Goal: Information Seeking & Learning: Obtain resource

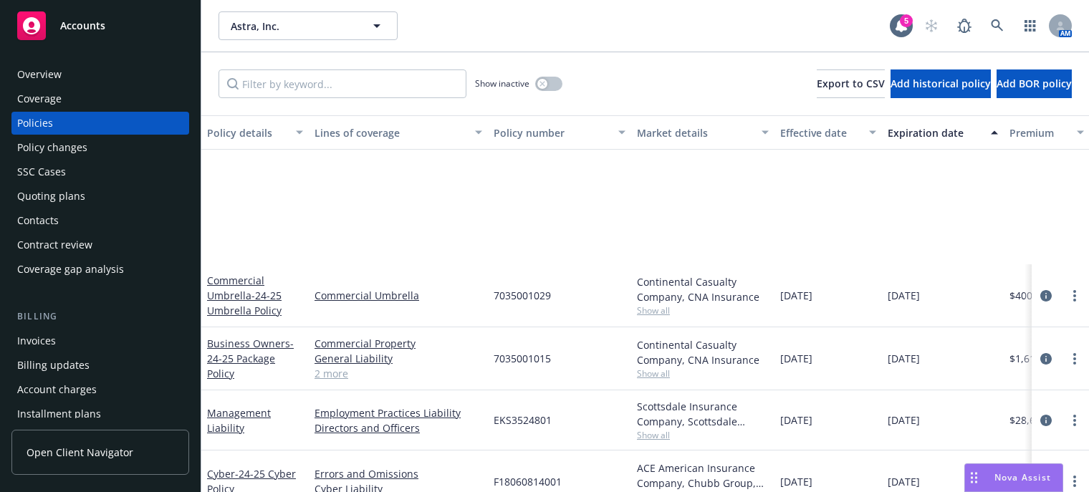
scroll to position [215, 0]
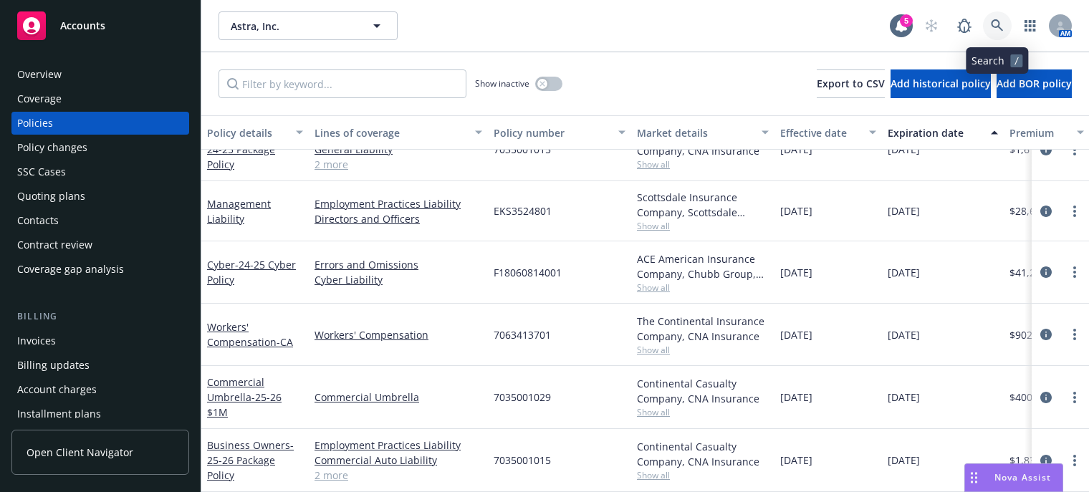
click at [997, 21] on icon at bounding box center [997, 25] width 12 height 12
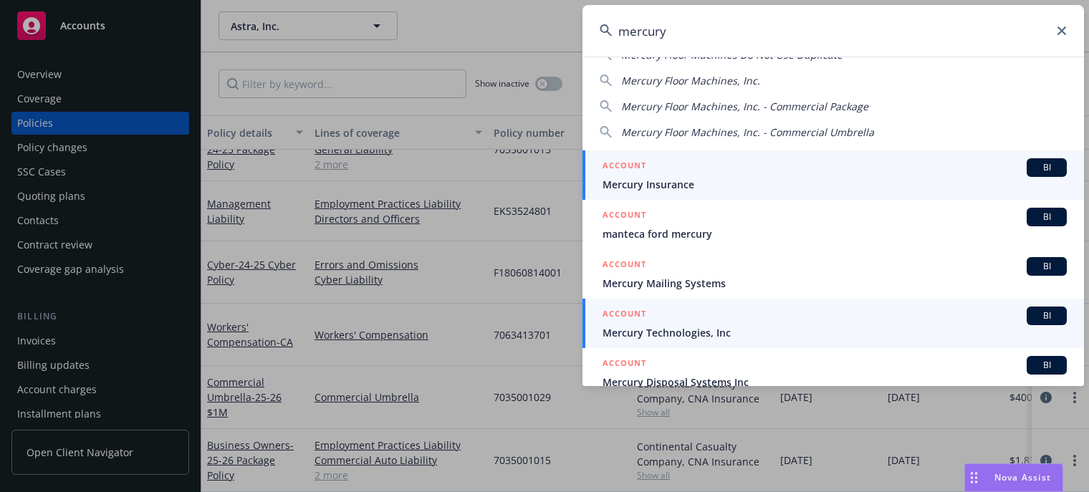
scroll to position [72, 0]
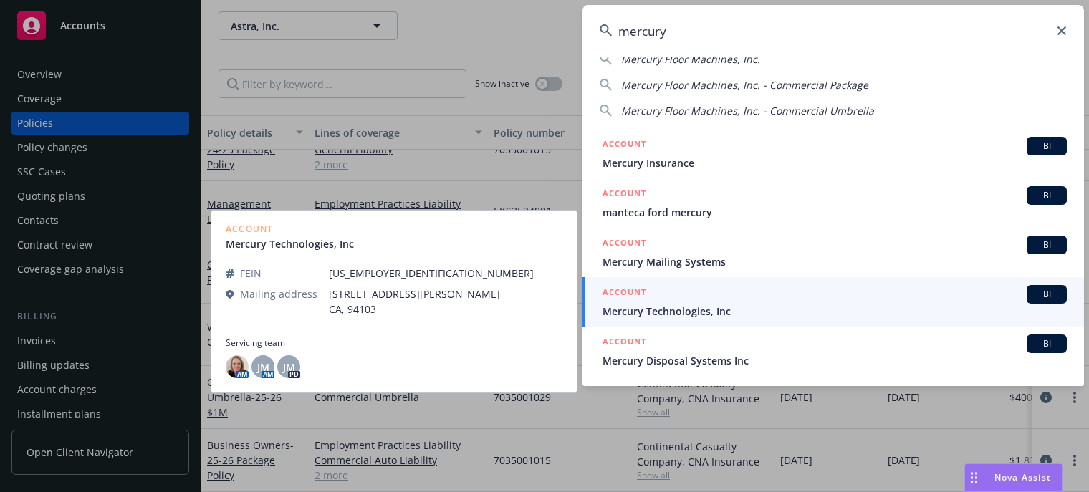
type input "mercury"
click at [639, 312] on span "Mercury Technologies, Inc" at bounding box center [834, 311] width 464 height 15
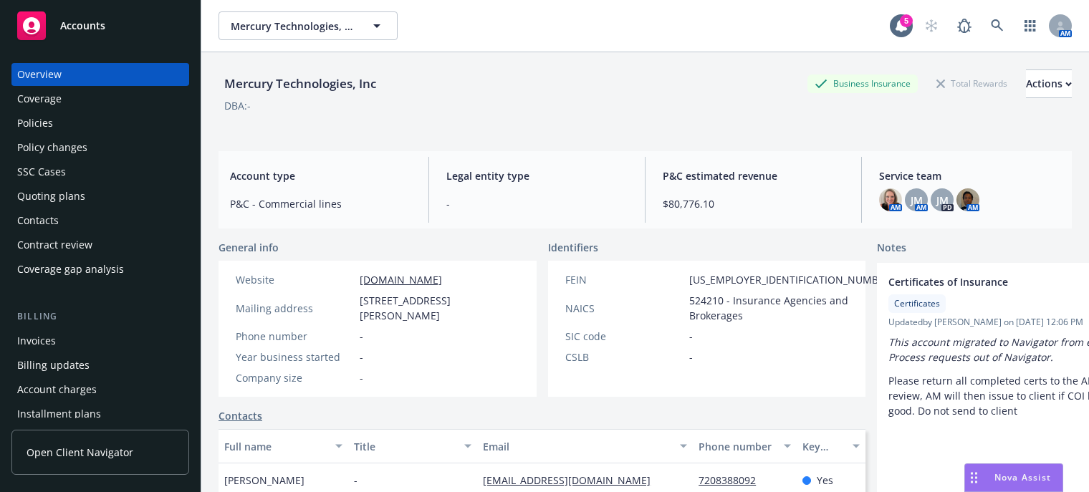
click at [59, 124] on div "Policies" at bounding box center [100, 123] width 166 height 23
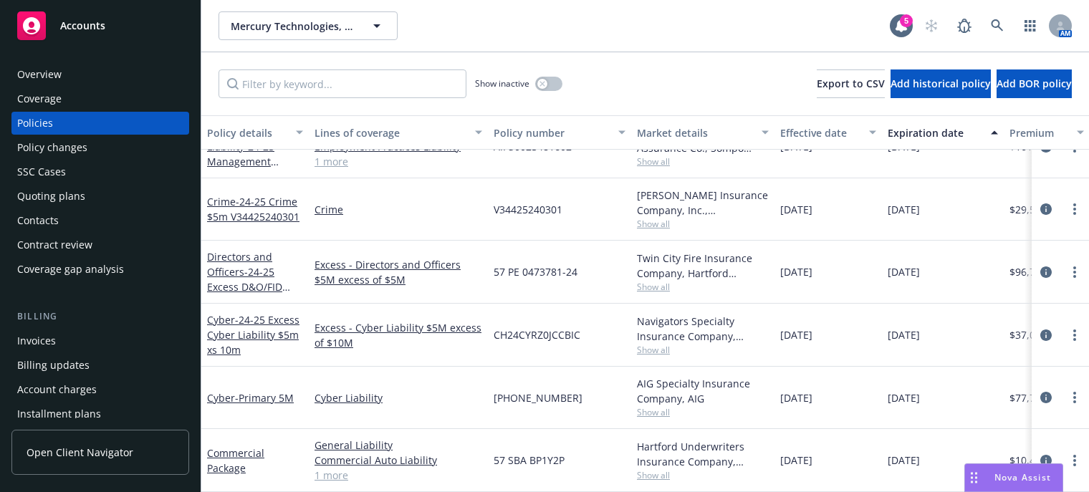
scroll to position [164, 0]
click at [43, 188] on div "Quoting plans" at bounding box center [51, 196] width 68 height 23
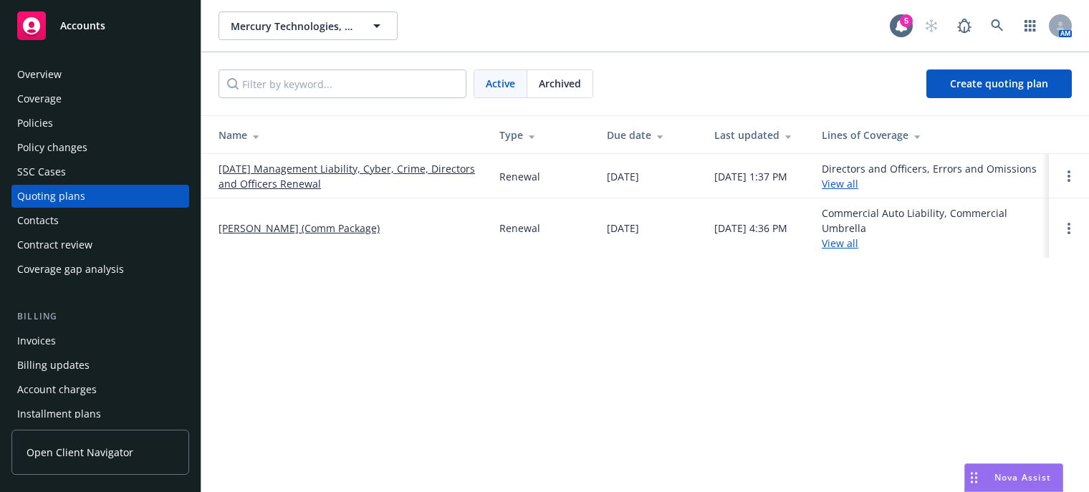
click at [259, 178] on link "09/27/25 Management Liability, Cyber, Crime, Directors and Officers Renewal" at bounding box center [347, 176] width 258 height 30
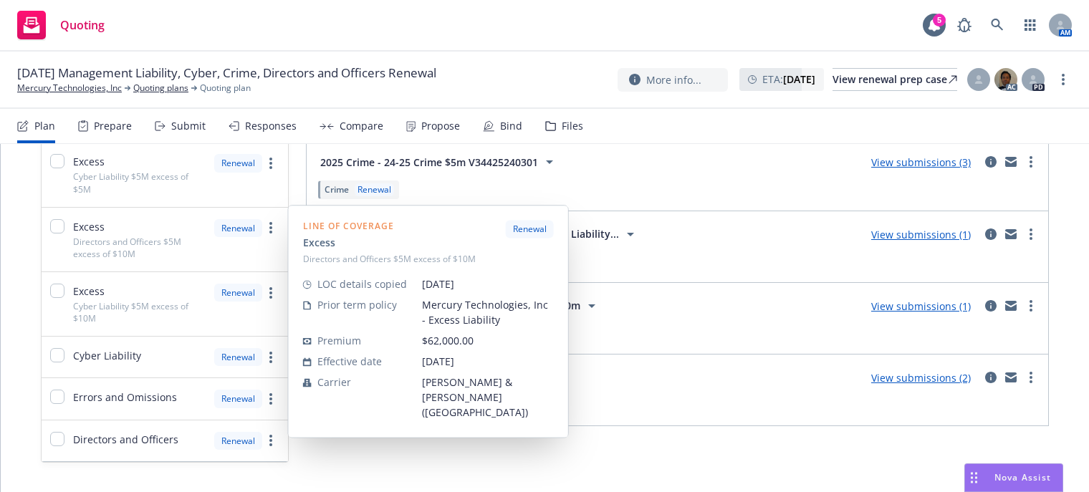
scroll to position [359, 0]
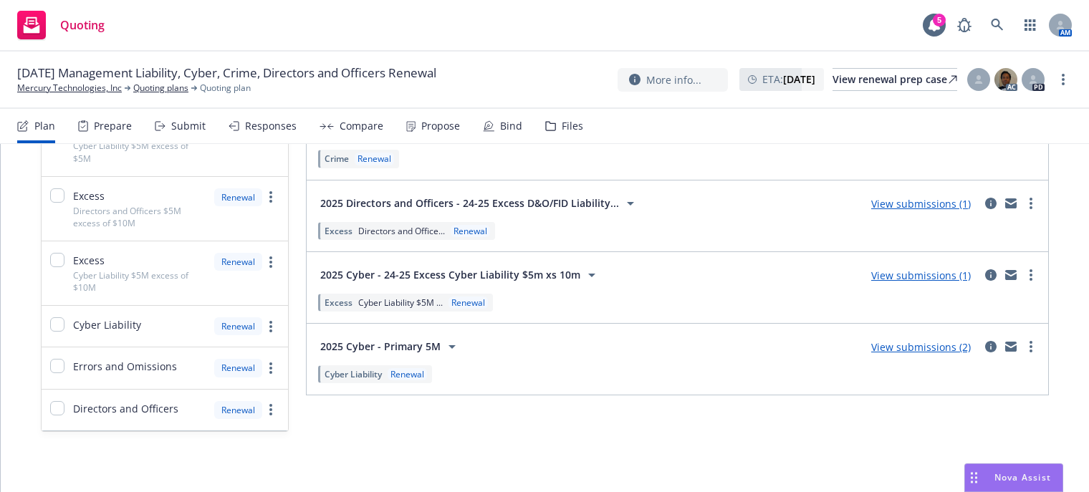
click at [562, 122] on div "Files" at bounding box center [572, 125] width 21 height 11
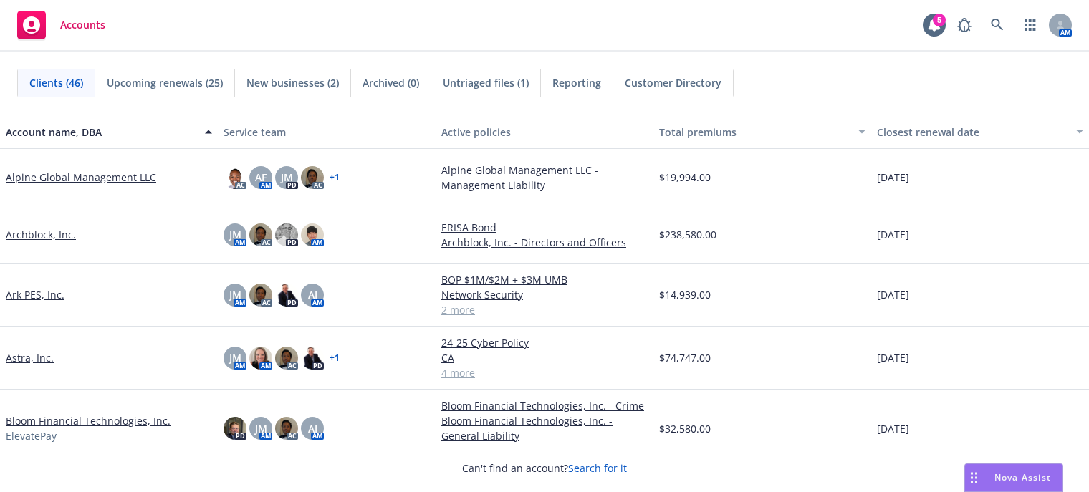
click at [54, 177] on link "Alpine Global Management LLC" at bounding box center [81, 177] width 150 height 15
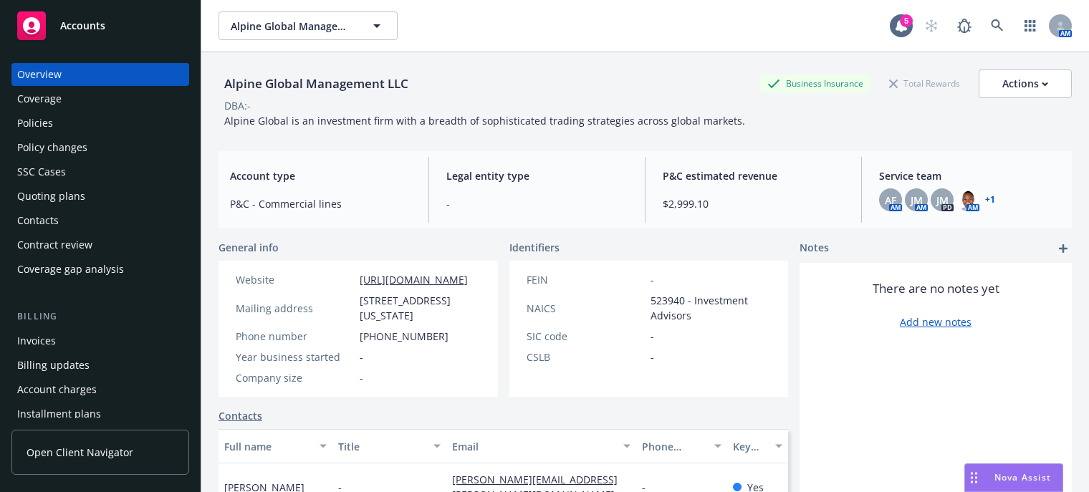
click at [43, 130] on div "Policies" at bounding box center [35, 123] width 36 height 23
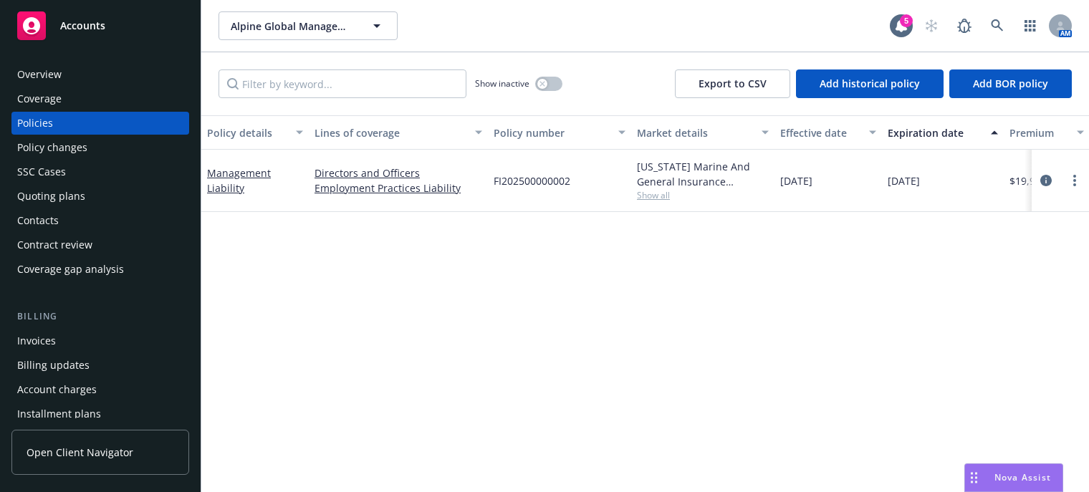
click at [641, 194] on span "Show all" at bounding box center [703, 195] width 132 height 12
click at [790, 423] on div "Policy details Lines of coverage Policy number Market details Effective date Ex…" at bounding box center [644, 303] width 887 height 377
click at [25, 74] on div "Overview" at bounding box center [39, 74] width 44 height 23
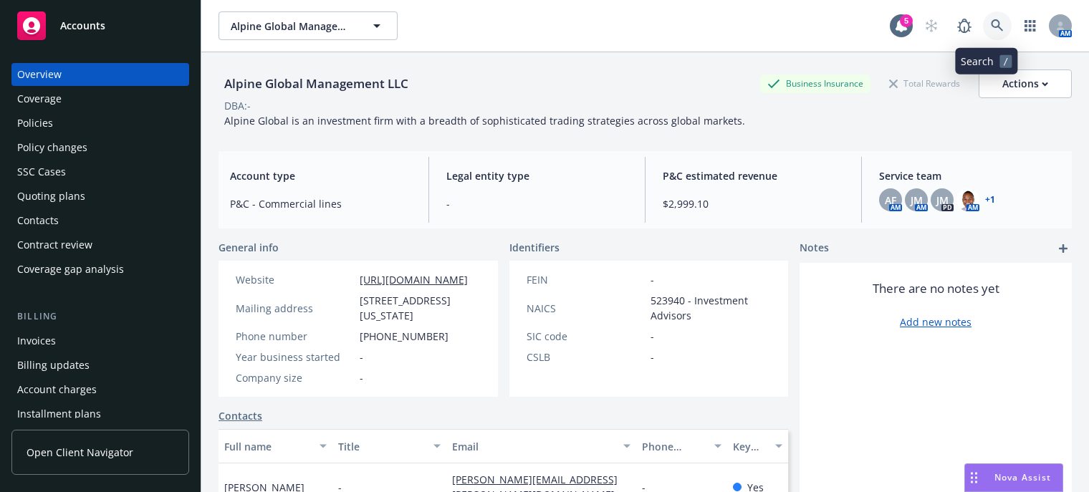
click at [991, 24] on icon at bounding box center [997, 25] width 13 height 13
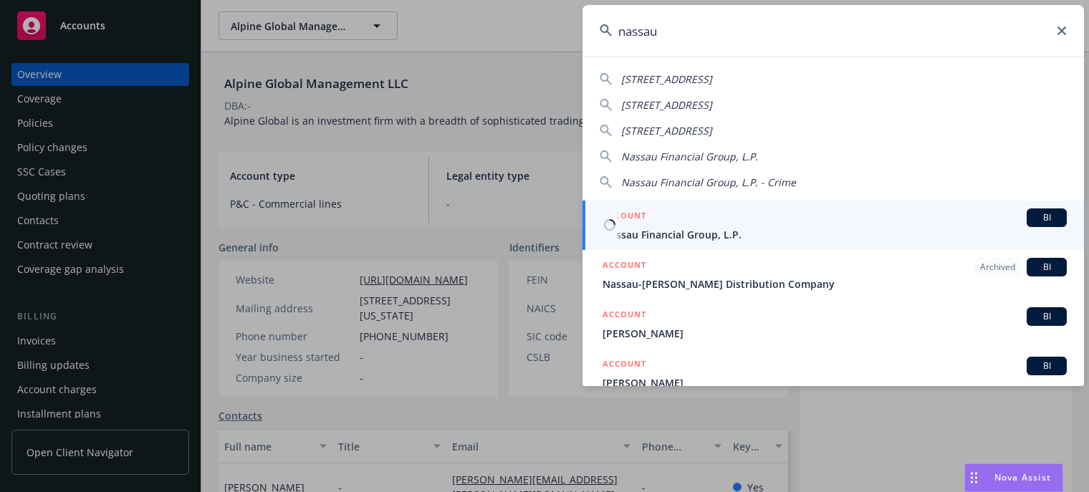
type input "nassau"
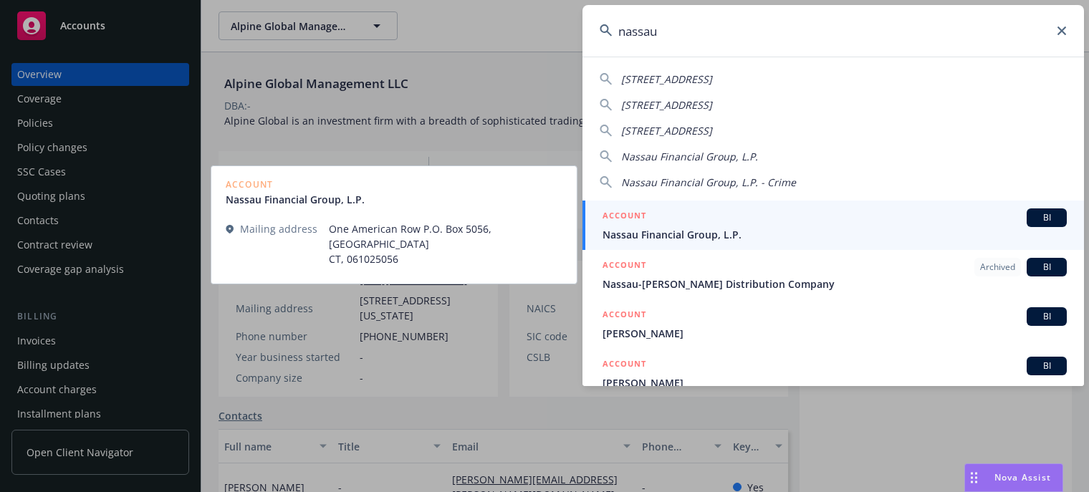
click at [769, 228] on span "Nassau Financial Group, L.P." at bounding box center [834, 234] width 464 height 15
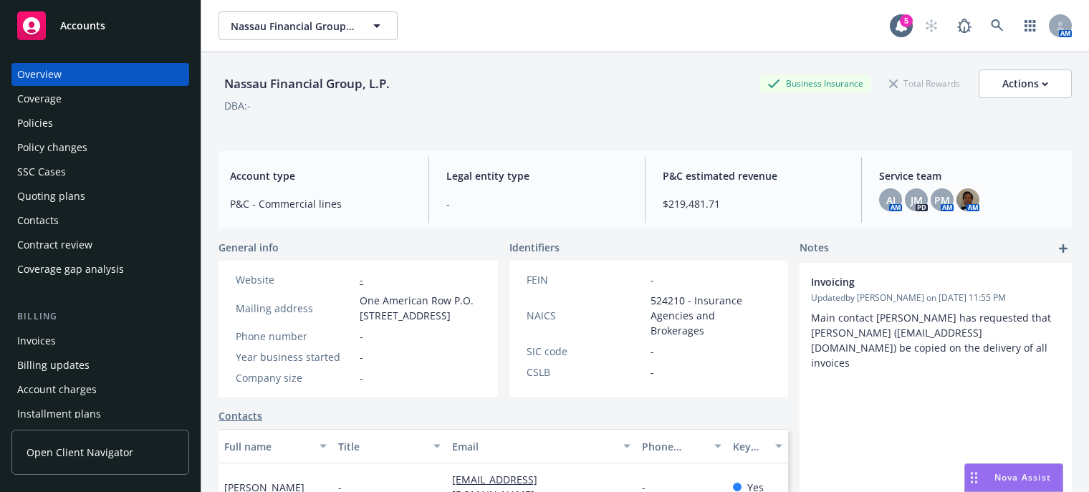
click at [19, 128] on div "Policies" at bounding box center [35, 123] width 36 height 23
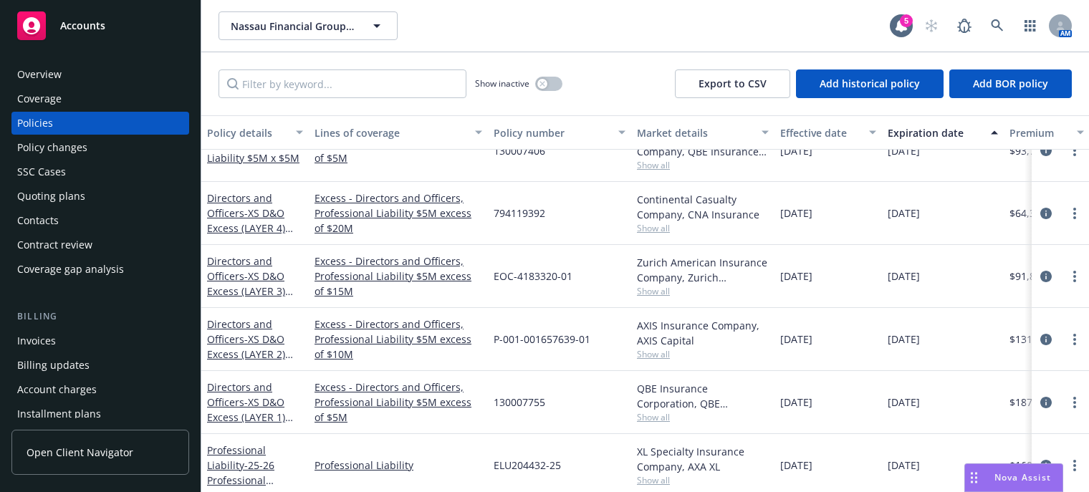
scroll to position [716, 0]
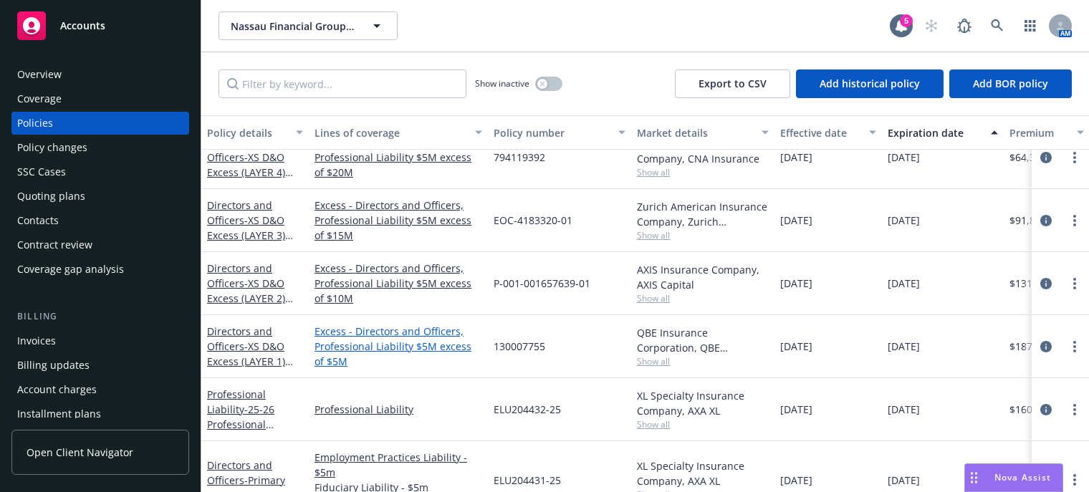
click at [370, 337] on link "Excess - Directors and Officers, Professional Liability $5M excess of $5M" at bounding box center [398, 346] width 168 height 45
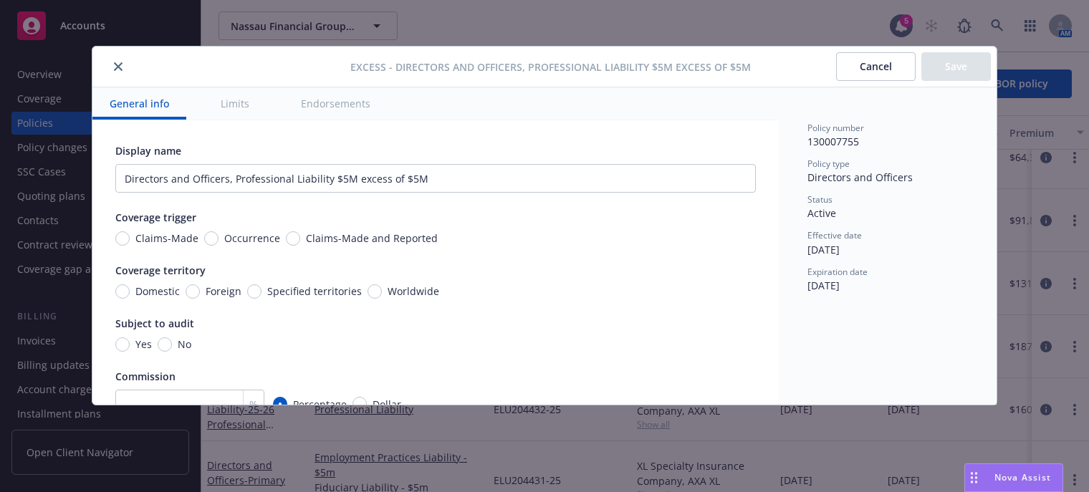
click at [242, 102] on button "Limits" at bounding box center [234, 103] width 63 height 32
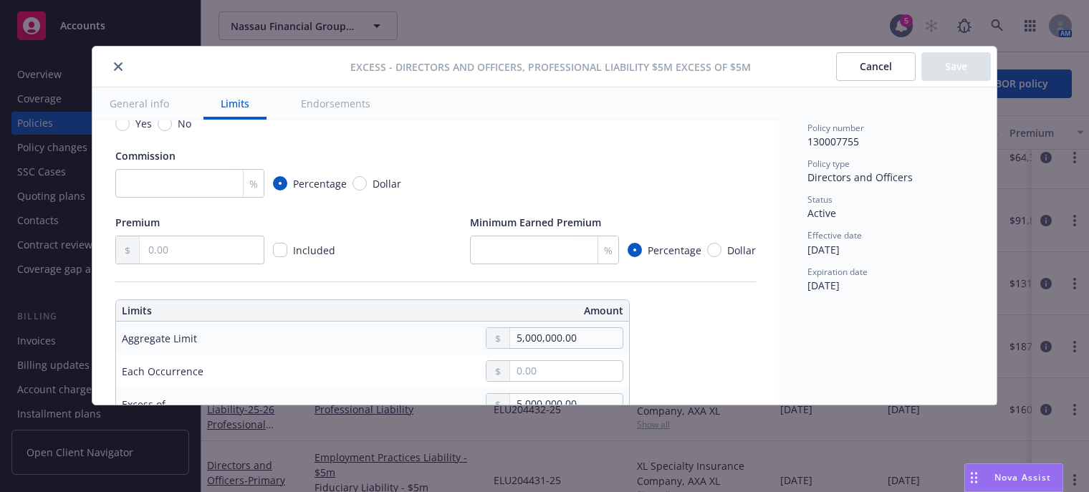
scroll to position [399, 0]
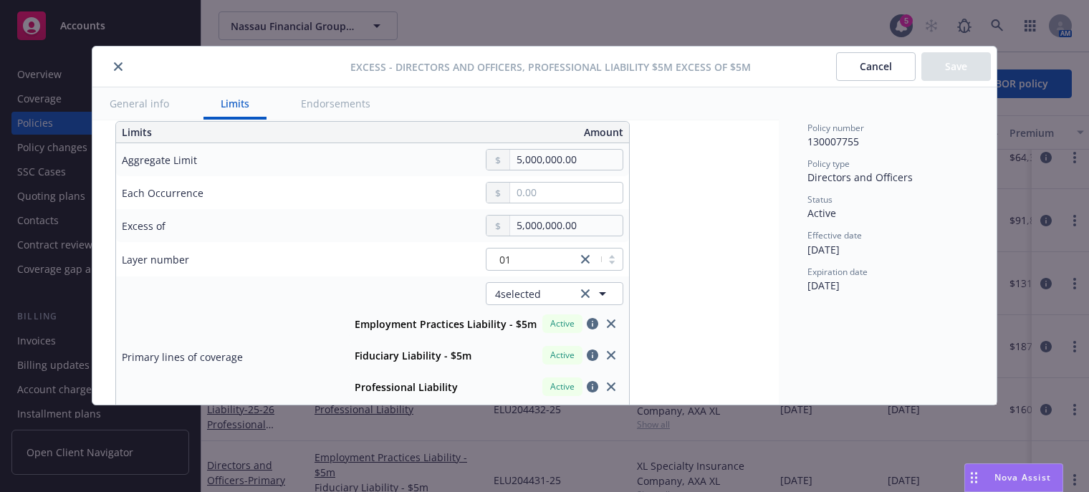
click at [120, 69] on icon "close" at bounding box center [118, 66] width 9 height 9
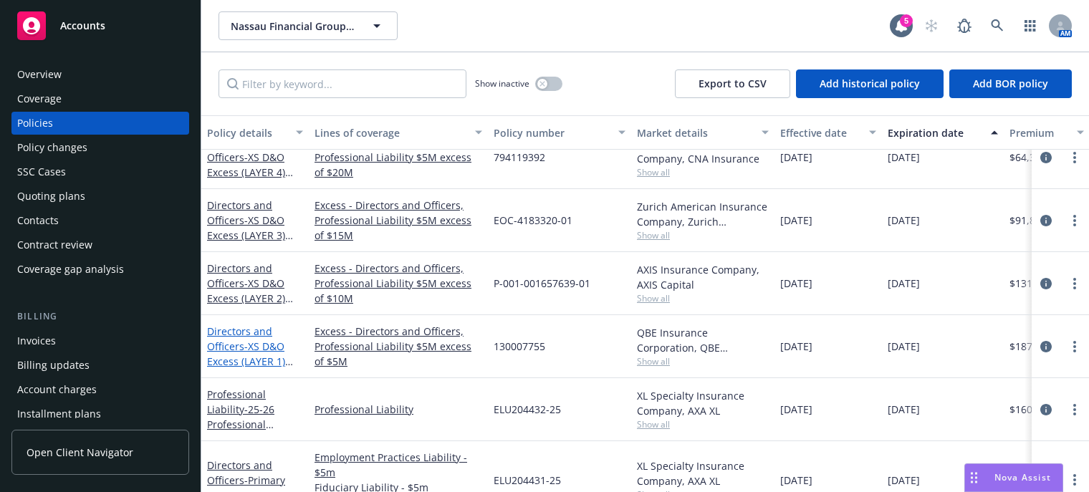
click at [241, 352] on link "Directors and Officers - XS D&O Excess (LAYER 1) $5M x $5M" at bounding box center [246, 353] width 78 height 59
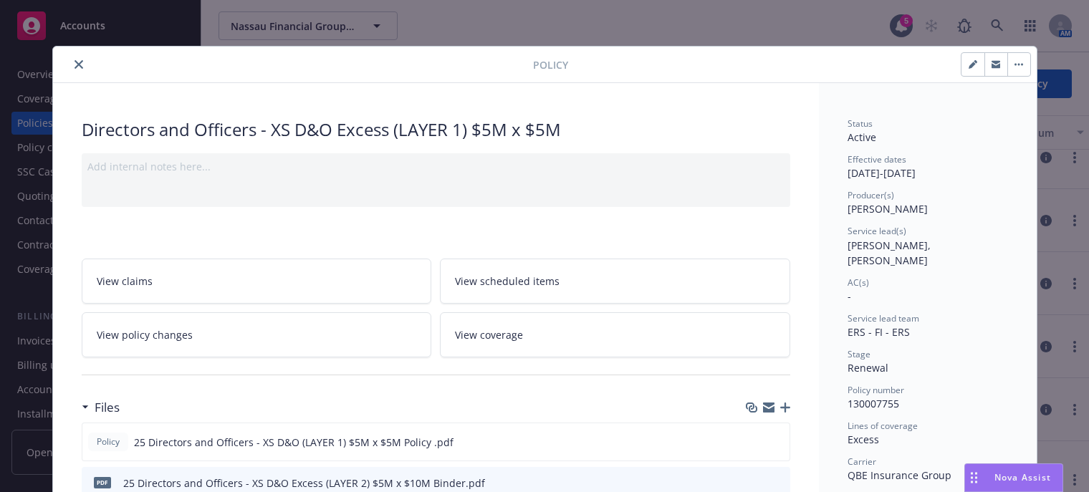
scroll to position [72, 0]
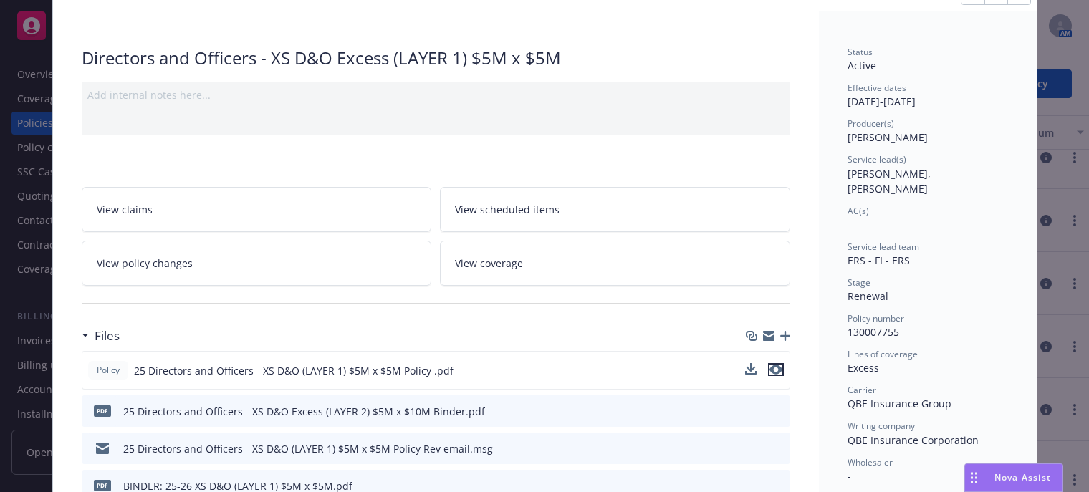
click at [771, 368] on icon "preview file" at bounding box center [775, 370] width 13 height 10
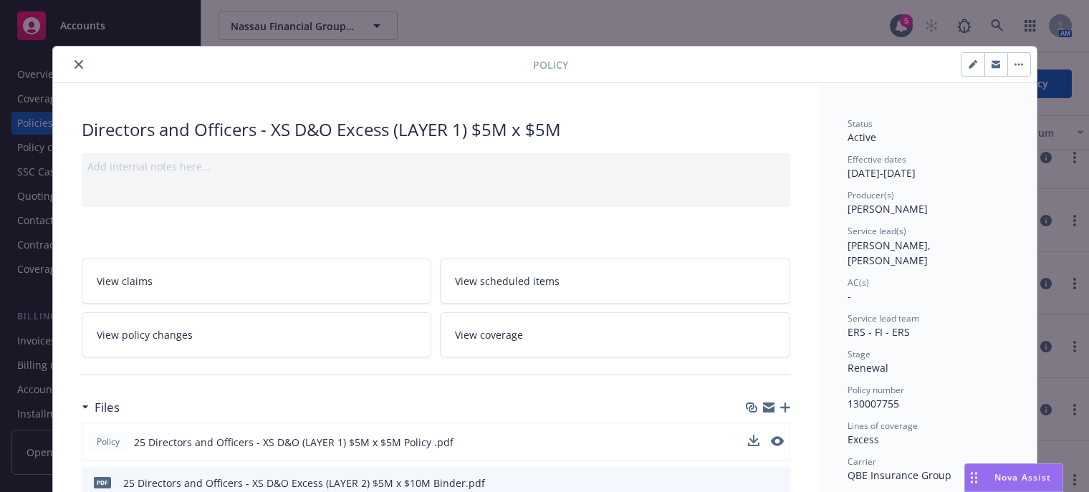
click at [77, 63] on icon "close" at bounding box center [78, 64] width 9 height 9
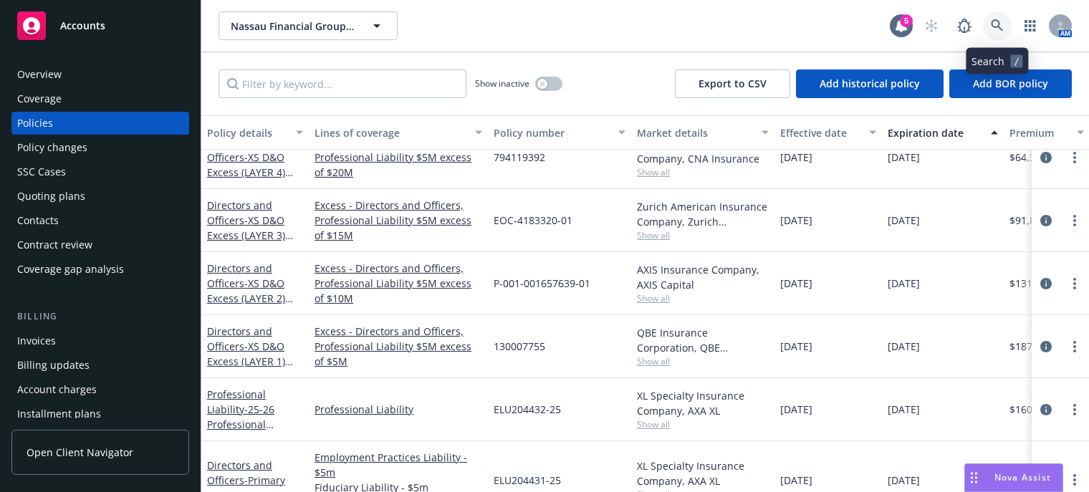
click at [997, 24] on icon at bounding box center [997, 25] width 13 height 13
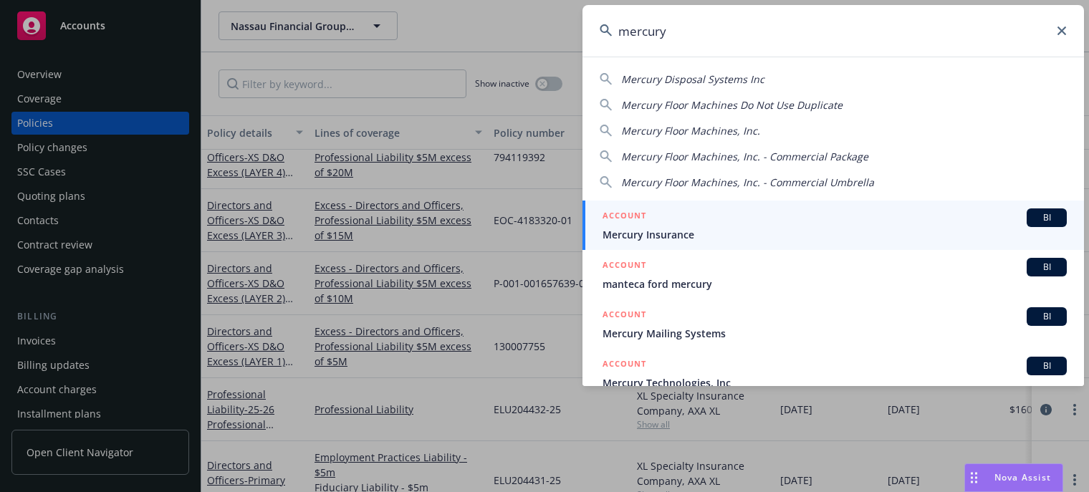
type input "mercury"
click at [637, 228] on span "Mercury Insurance" at bounding box center [834, 234] width 464 height 15
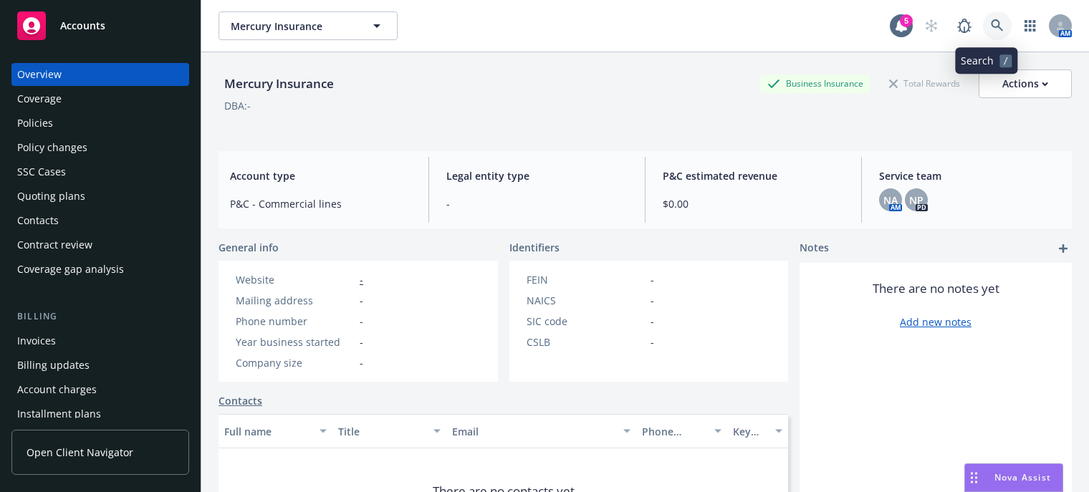
click at [991, 23] on icon at bounding box center [997, 25] width 12 height 12
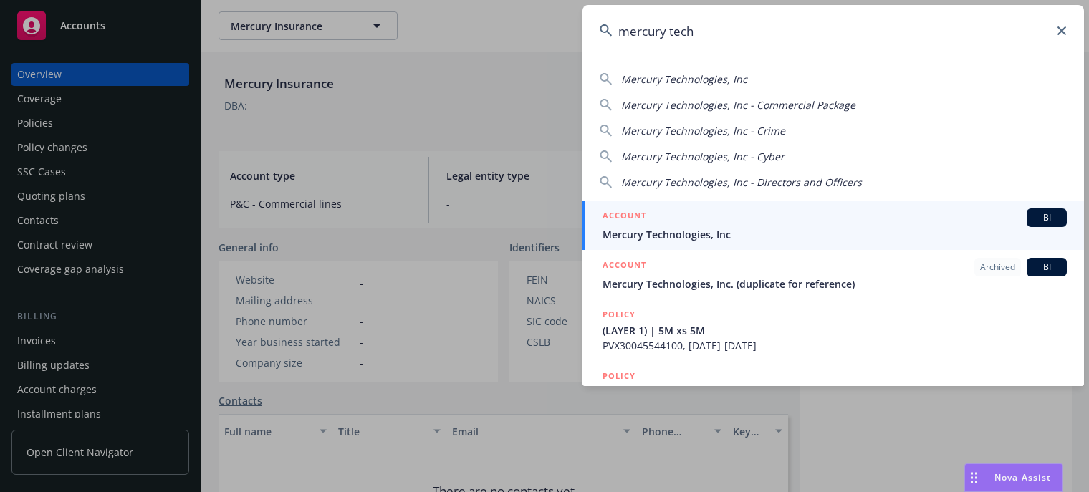
type input "mercury tech"
click at [779, 223] on div "ACCOUNT BI" at bounding box center [834, 217] width 464 height 19
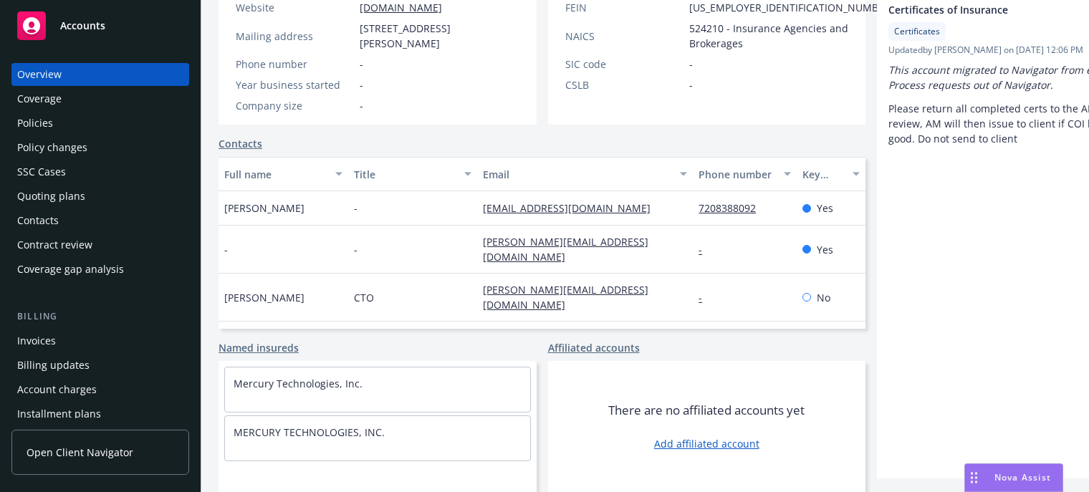
scroll to position [286, 0]
click at [33, 122] on div "Policies" at bounding box center [35, 123] width 36 height 23
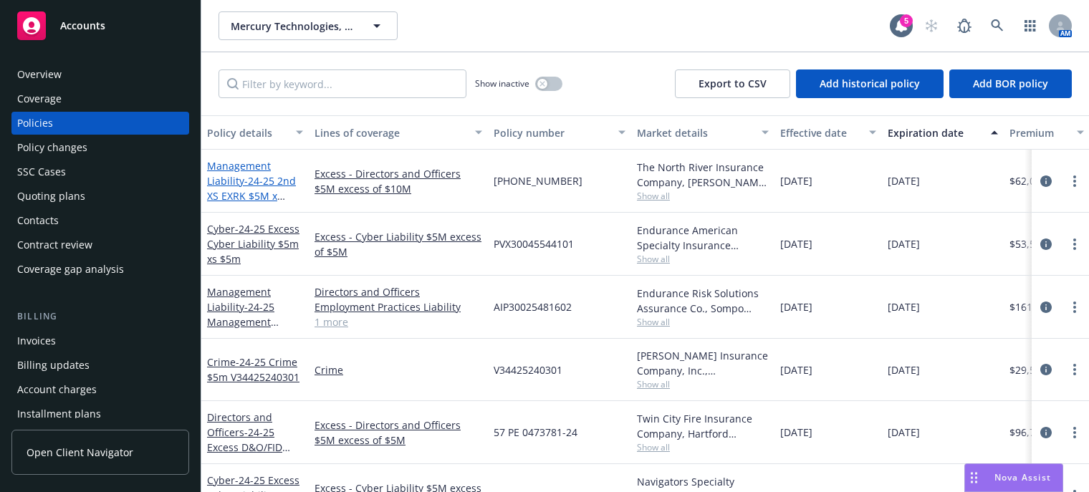
click at [236, 197] on span "- 24-25 2nd XS EXRK $5M x $10M" at bounding box center [251, 196] width 89 height 44
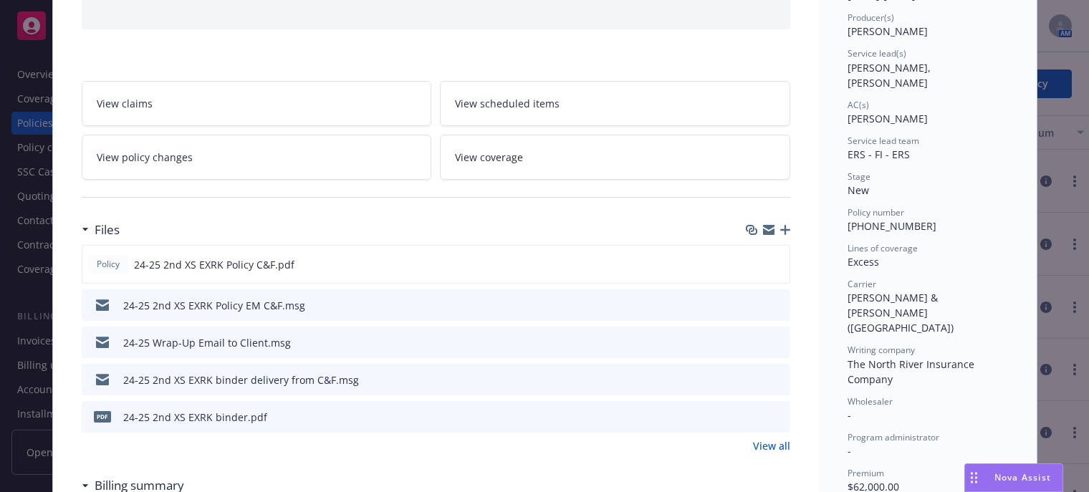
scroll to position [215, 0]
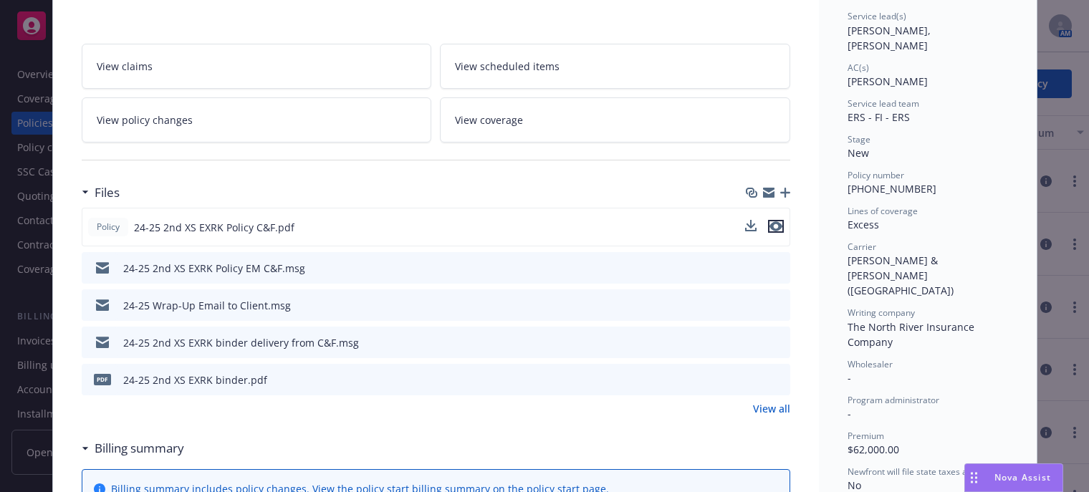
click at [771, 221] on icon "preview file" at bounding box center [775, 226] width 13 height 10
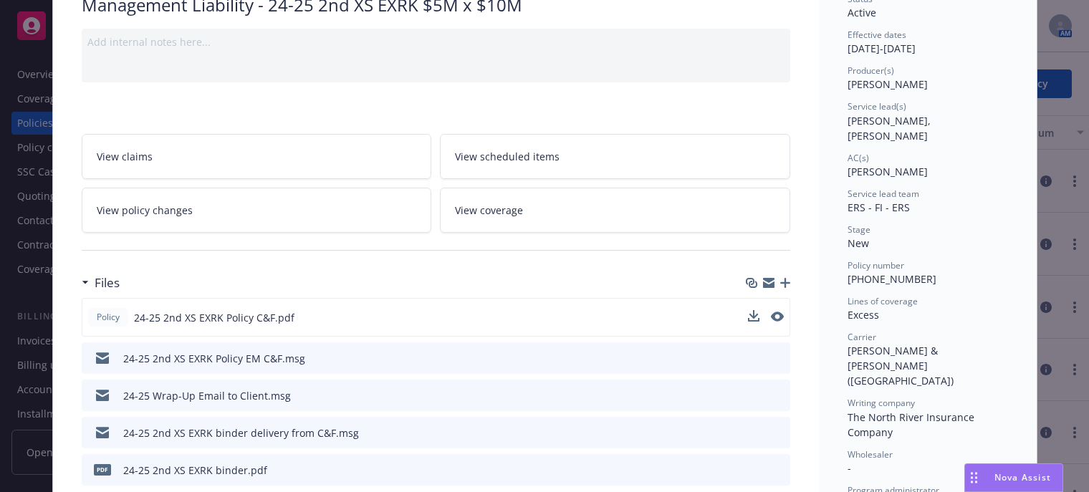
scroll to position [0, 0]
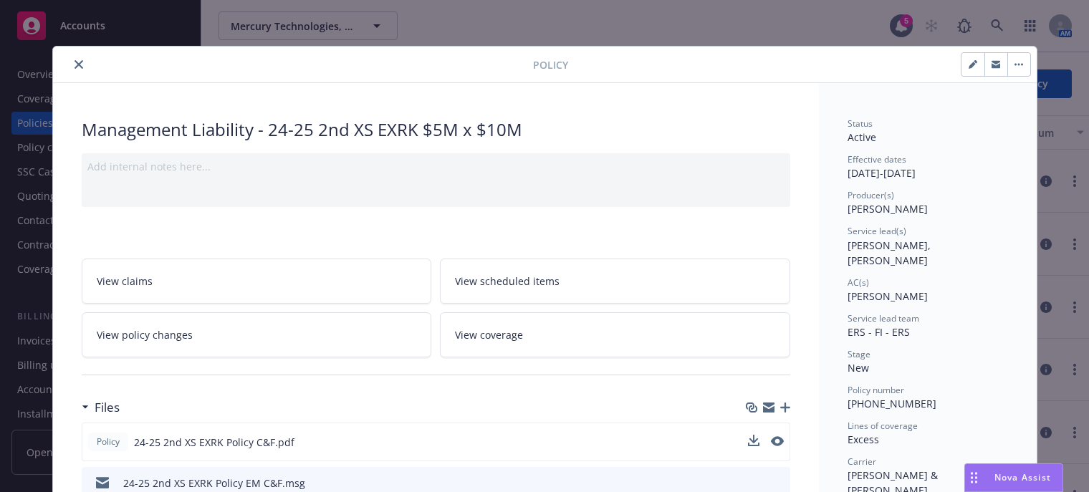
click at [75, 64] on icon "close" at bounding box center [78, 64] width 9 height 9
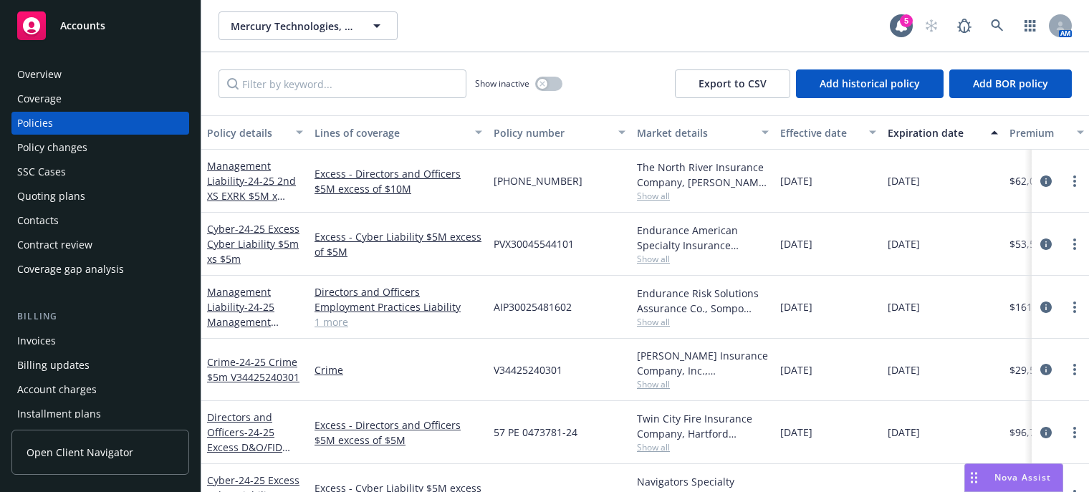
click at [642, 319] on span "Show all" at bounding box center [703, 322] width 132 height 12
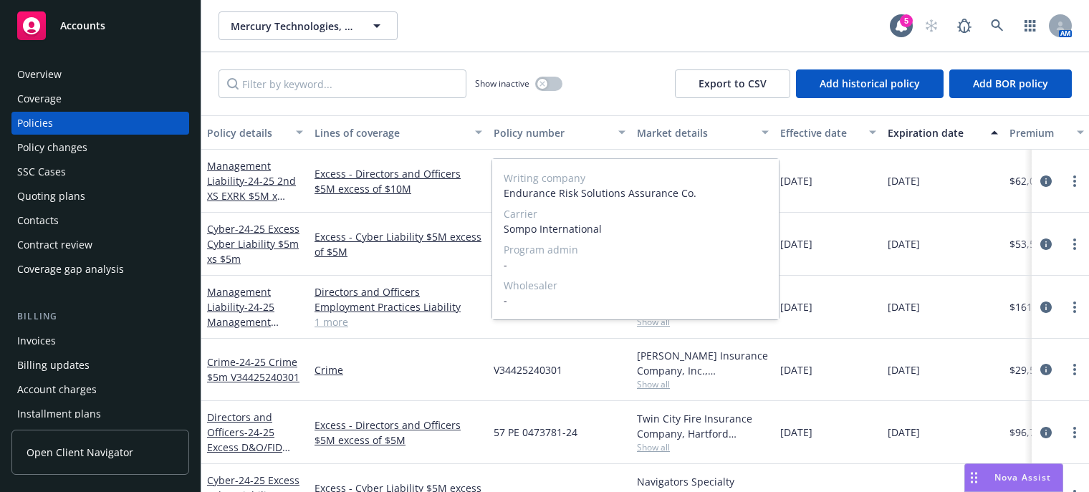
click at [686, 294] on span "-" at bounding box center [636, 300] width 264 height 15
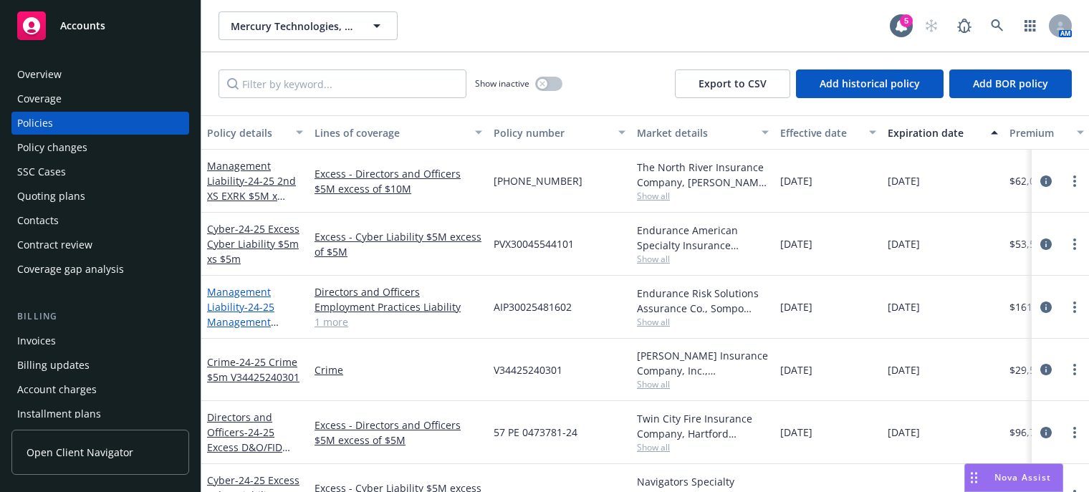
click at [232, 309] on link "Management Liability - 24-25 Management Liability Primary 5M AIP30025481602" at bounding box center [254, 322] width 95 height 74
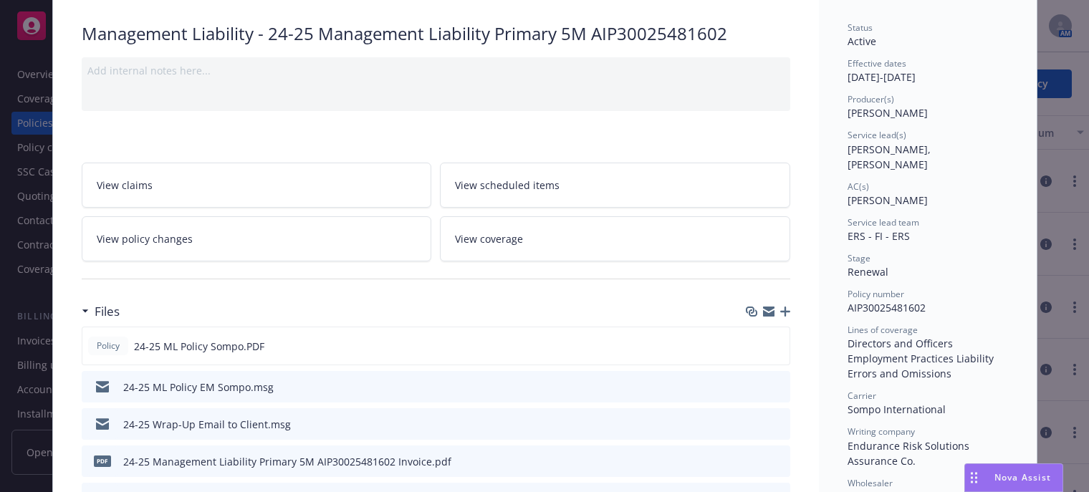
scroll to position [143, 0]
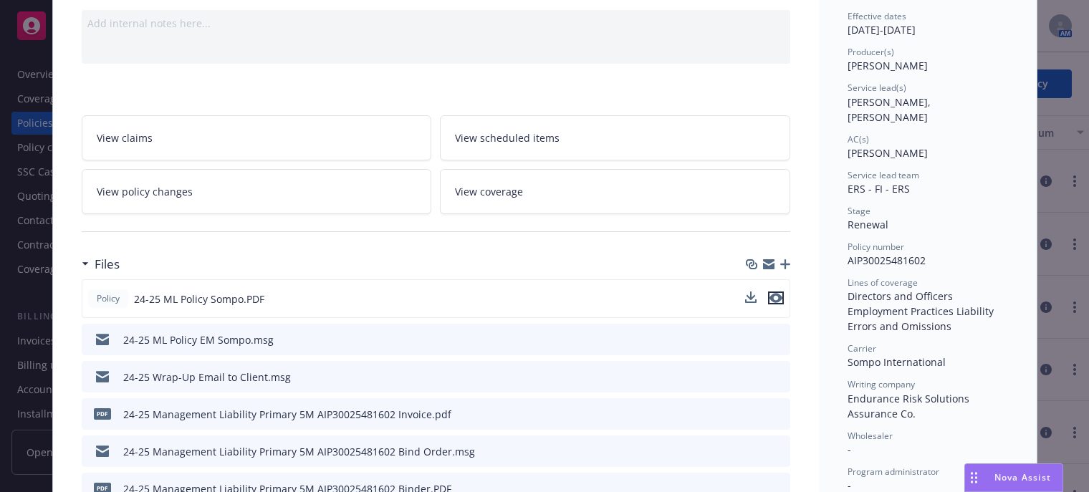
click at [774, 297] on icon "preview file" at bounding box center [775, 298] width 13 height 10
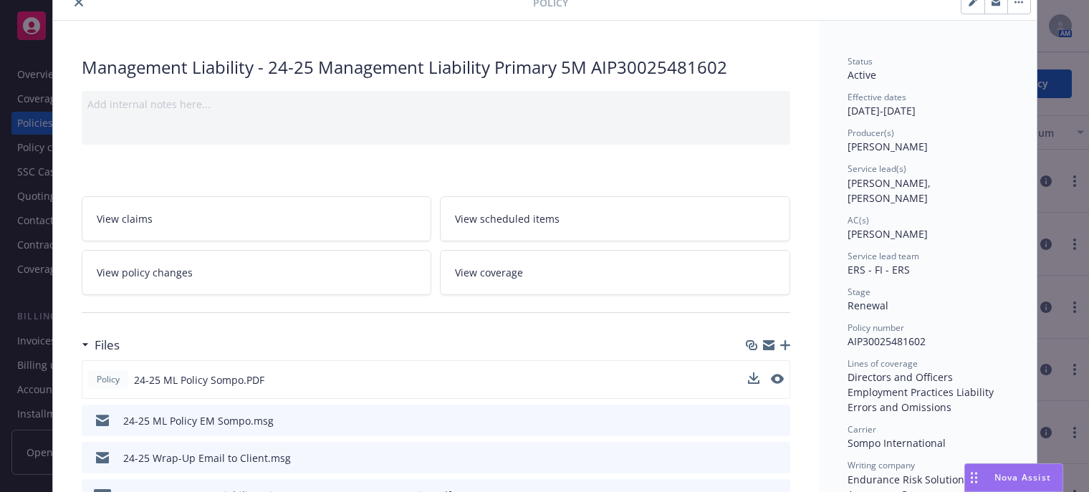
scroll to position [0, 0]
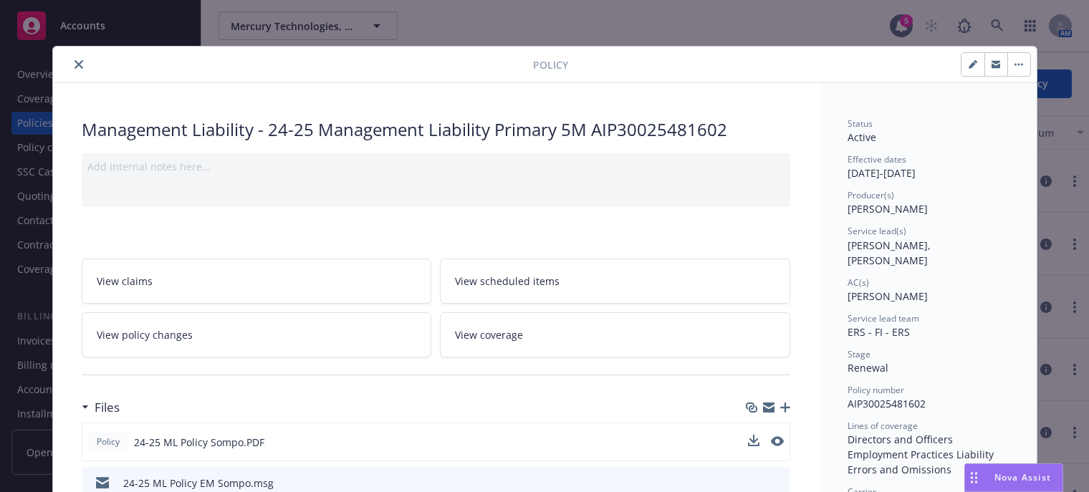
click at [74, 65] on icon "close" at bounding box center [78, 64] width 9 height 9
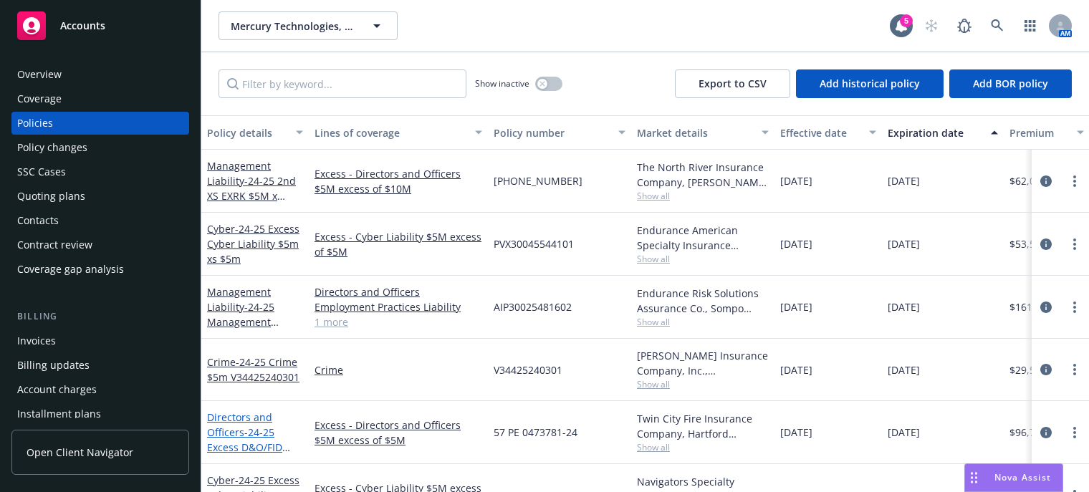
click at [243, 430] on span "- 24-25 Excess D&O/FID Liability $5m xs 5m" at bounding box center [253, 447] width 92 height 44
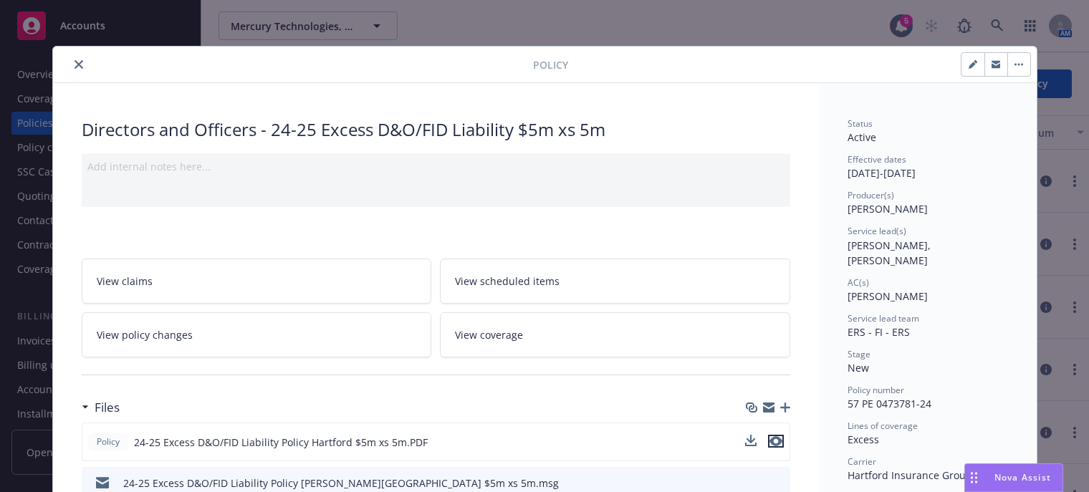
click at [772, 438] on icon "preview file" at bounding box center [775, 441] width 13 height 10
click at [74, 67] on icon "close" at bounding box center [78, 64] width 9 height 9
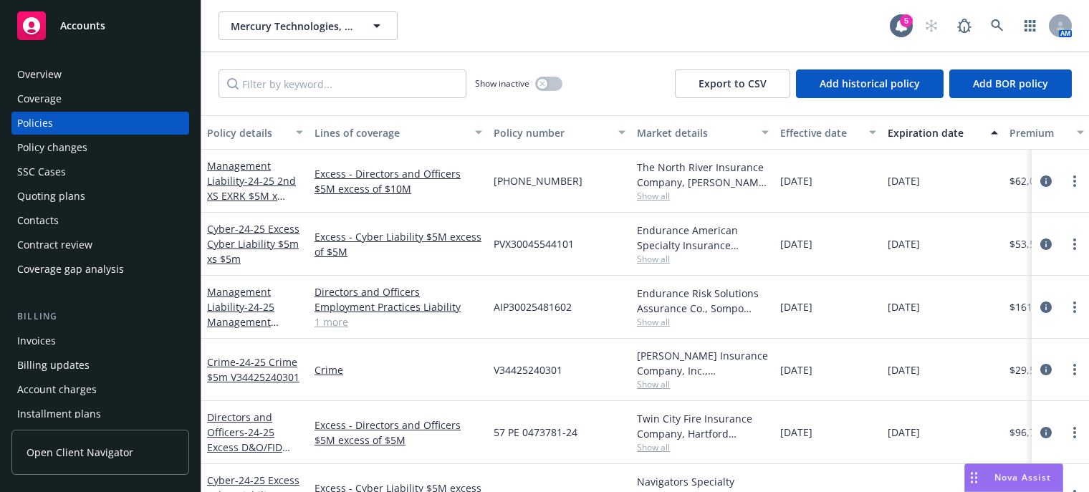
click at [329, 458] on div "Excess - Directors and Officers $5M excess of $5M" at bounding box center [398, 432] width 179 height 63
click at [994, 32] on icon at bounding box center [997, 25] width 13 height 13
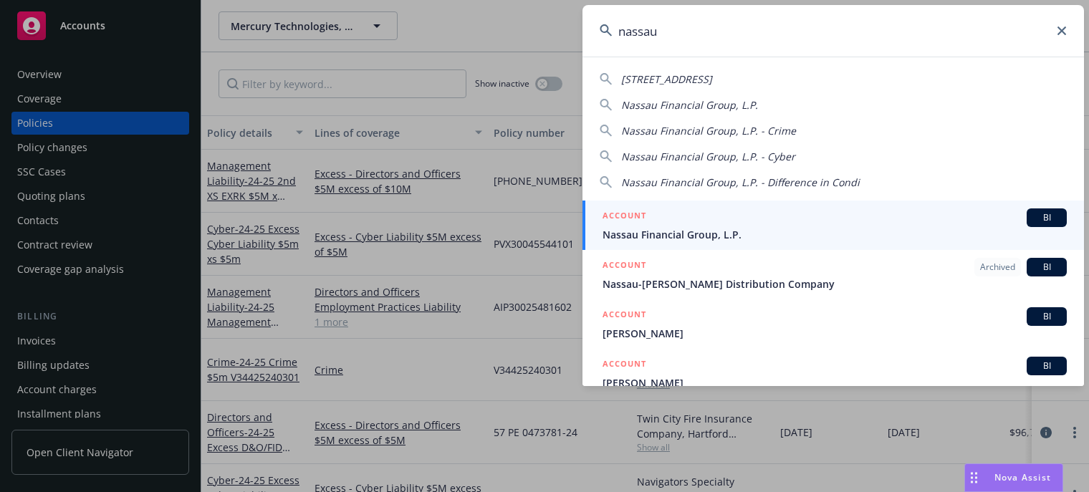
type input "nassau"
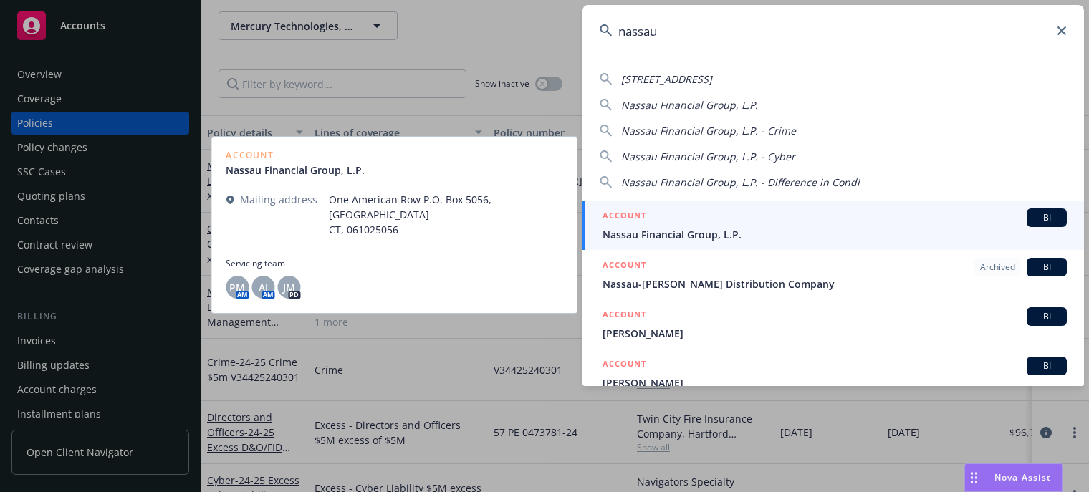
click at [684, 244] on link "ACCOUNT BI Nassau Financial Group, L.P." at bounding box center [832, 225] width 501 height 49
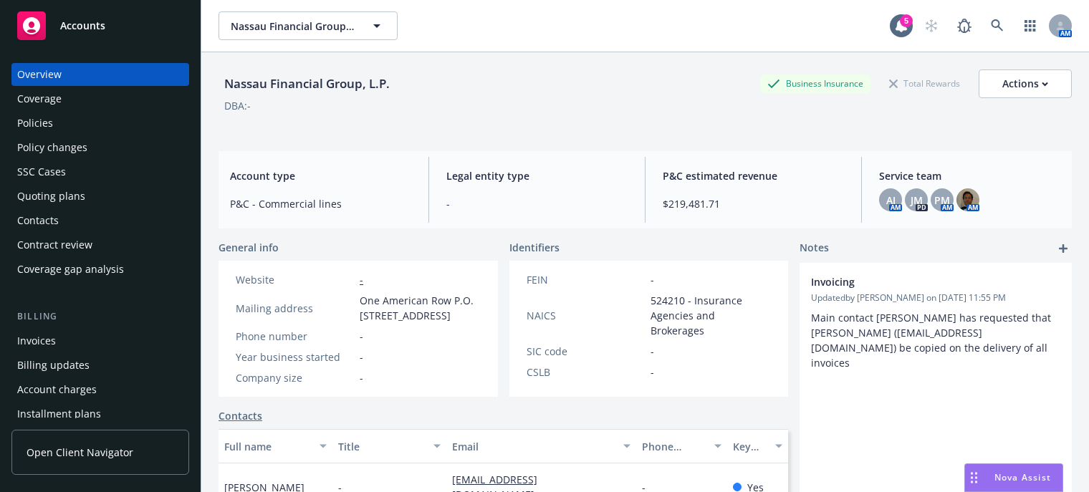
click at [34, 118] on div "Policies" at bounding box center [35, 123] width 36 height 23
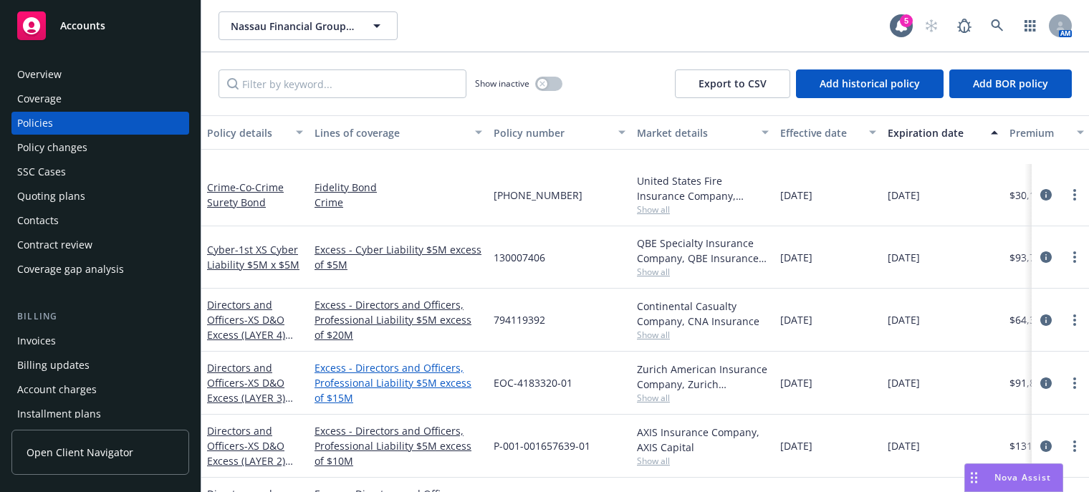
scroll to position [645, 0]
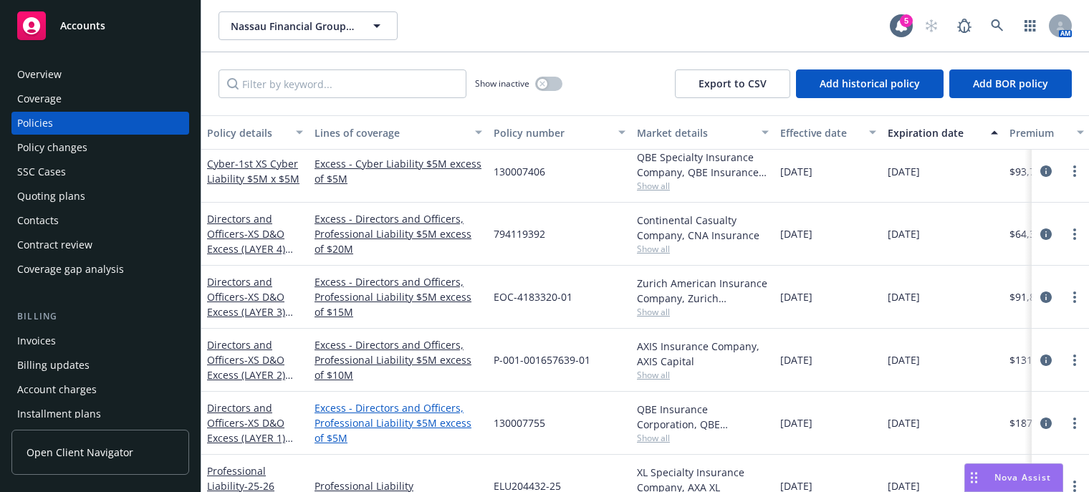
click at [401, 417] on link "Excess - Directors and Officers, Professional Liability $5M excess of $5M" at bounding box center [398, 422] width 168 height 45
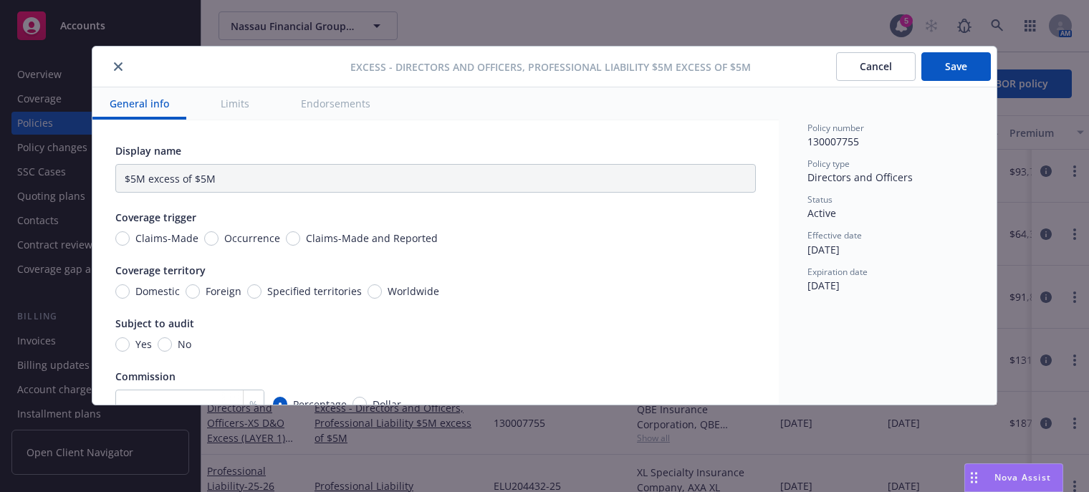
type input "Directors and Officers, Professional Liability $5M excess of $5M"
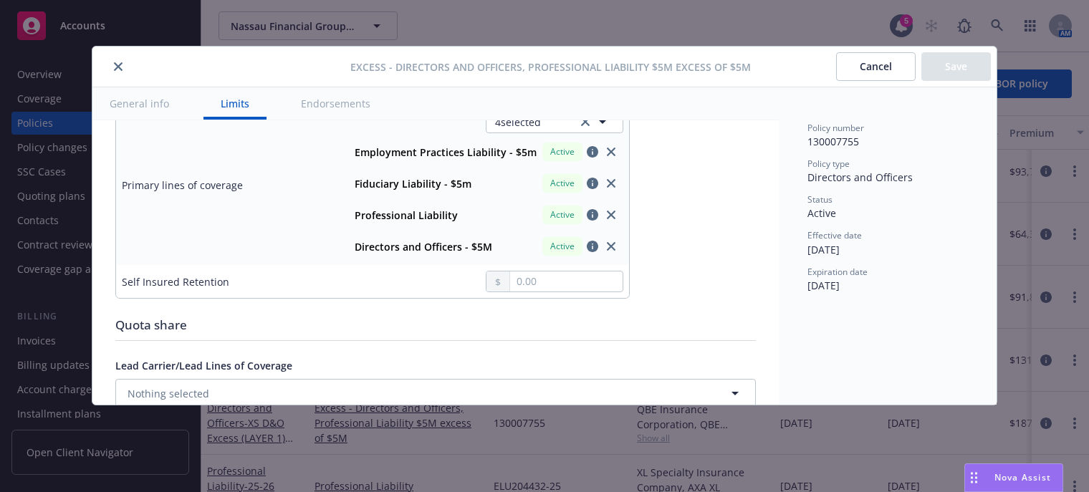
scroll to position [573, 0]
click at [115, 53] on div "Excess - Directors and Officers, Professional Liability $5M excess of $5M Cance…" at bounding box center [544, 67] width 904 height 41
click at [118, 60] on button "close" at bounding box center [118, 66] width 17 height 17
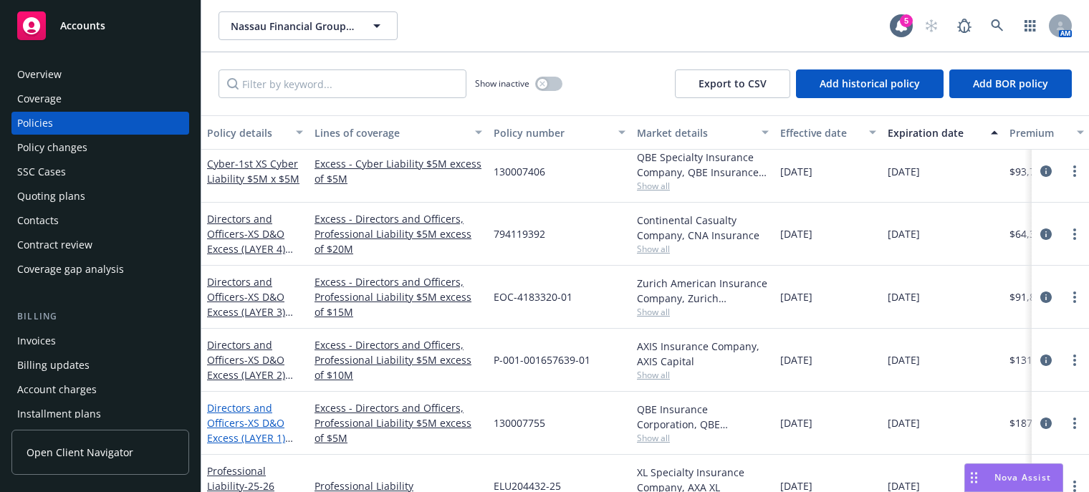
click at [229, 420] on link "Directors and Officers - XS D&O Excess (LAYER 1) $5M x $5M" at bounding box center [246, 430] width 78 height 59
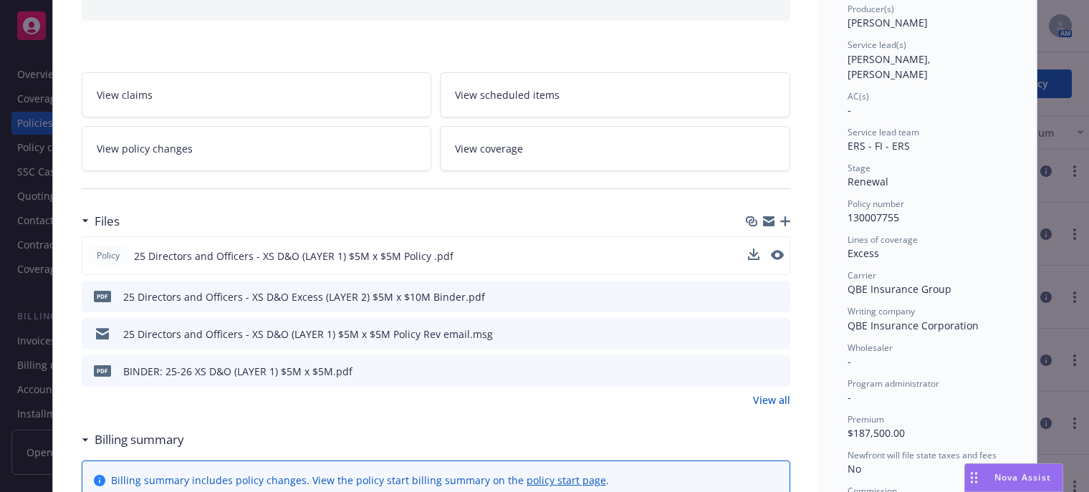
scroll to position [215, 0]
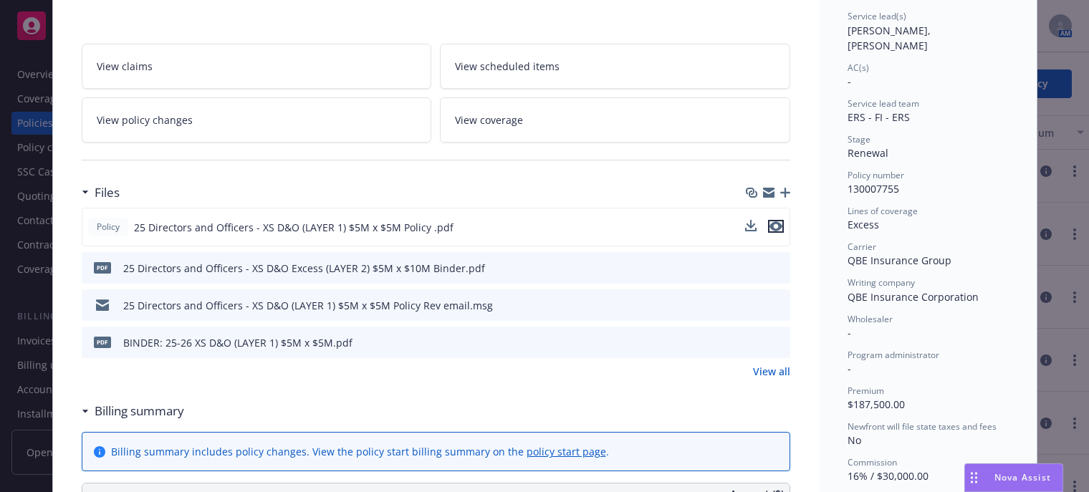
click at [776, 223] on icon "preview file" at bounding box center [775, 226] width 13 height 10
click at [774, 223] on icon "preview file" at bounding box center [775, 226] width 13 height 10
click at [769, 222] on icon "preview file" at bounding box center [775, 226] width 13 height 10
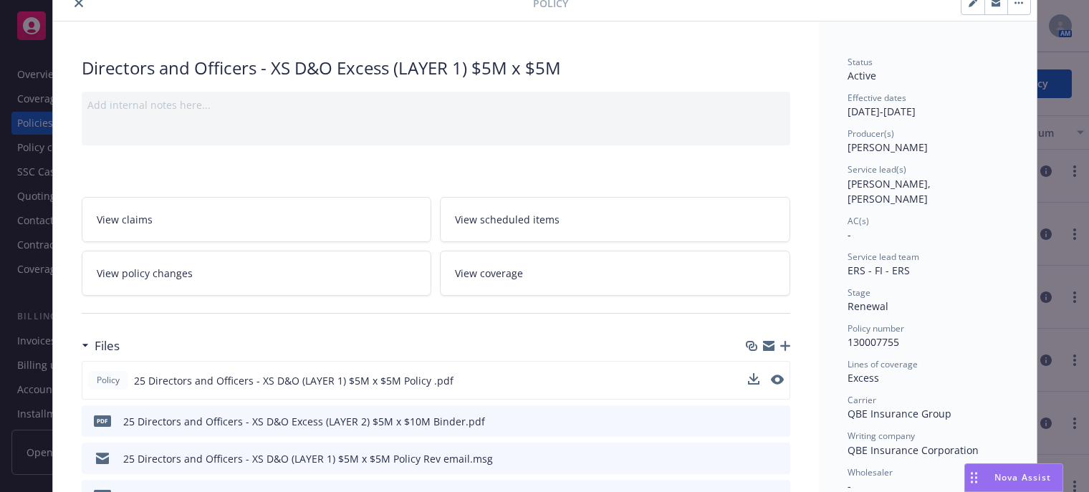
scroll to position [0, 0]
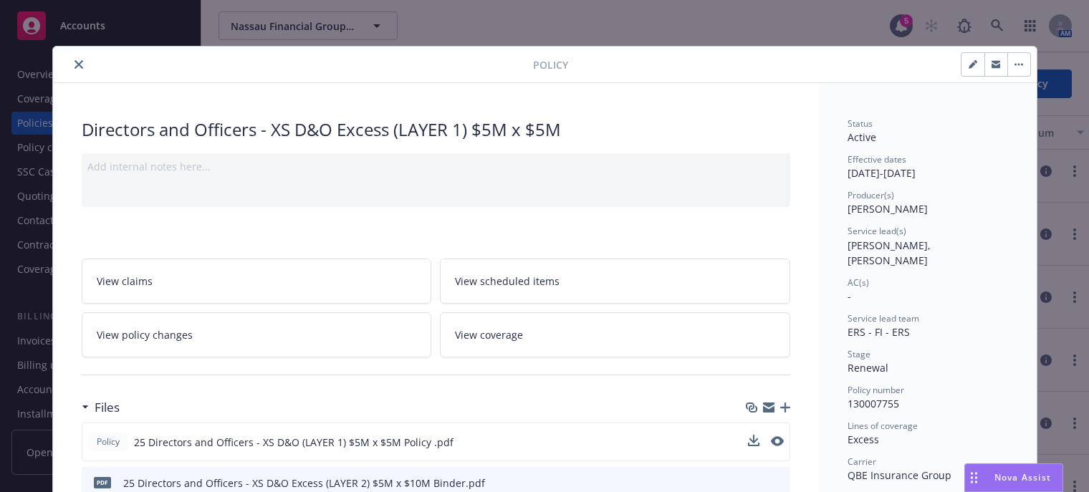
click at [74, 66] on icon "close" at bounding box center [78, 64] width 9 height 9
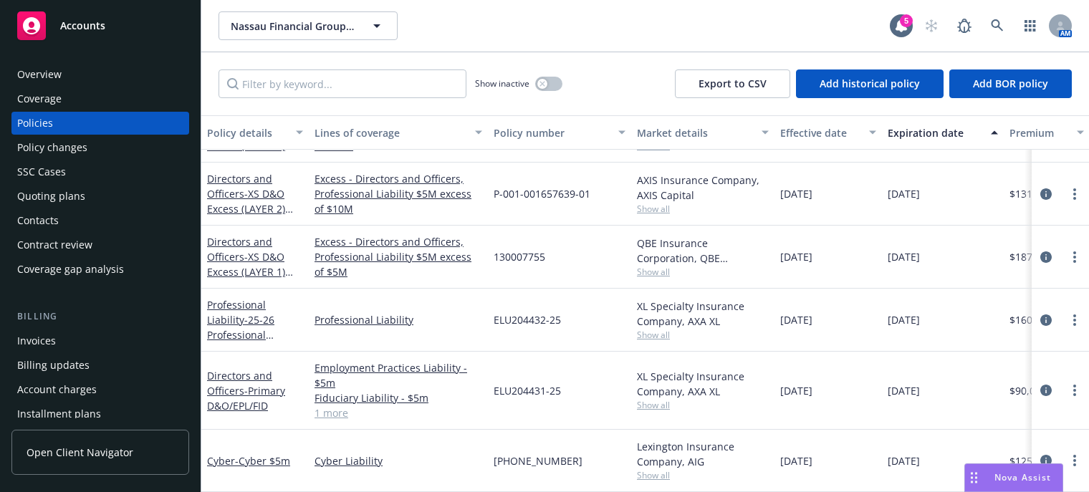
scroll to position [805, 0]
click at [241, 385] on link "Directors and Officers - Primary D&O/EPL/FID" at bounding box center [246, 391] width 78 height 44
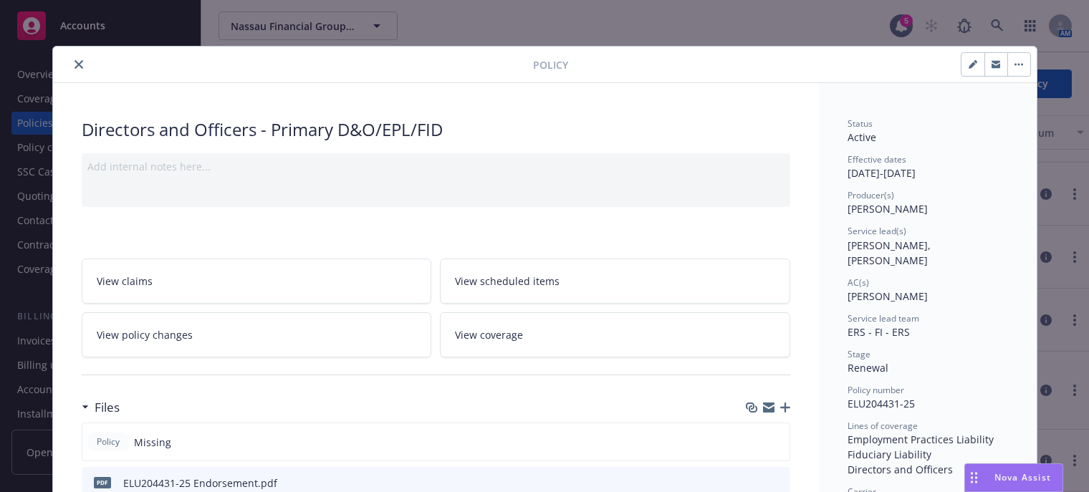
click at [74, 66] on icon "close" at bounding box center [78, 64] width 9 height 9
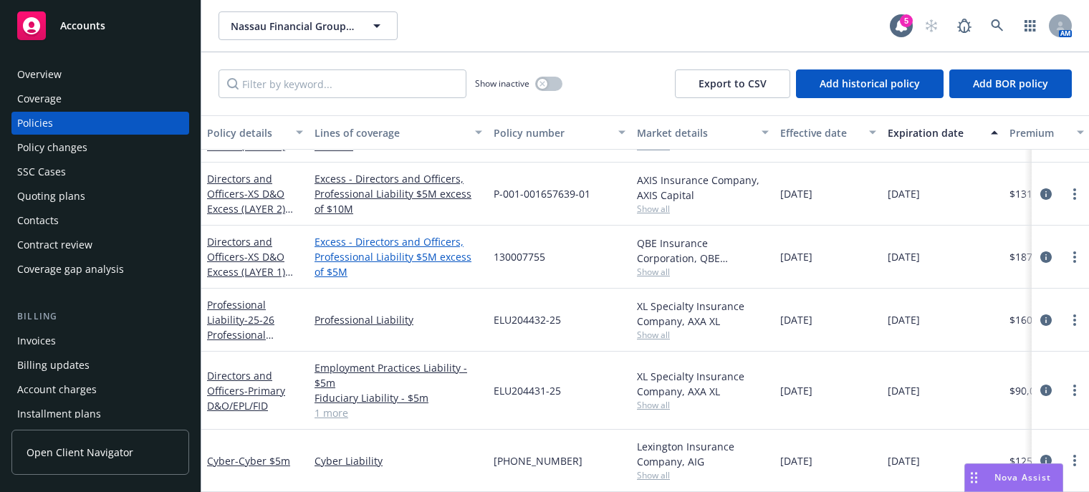
click at [395, 239] on link "Excess - Directors and Officers, Professional Liability $5M excess of $5M" at bounding box center [398, 256] width 168 height 45
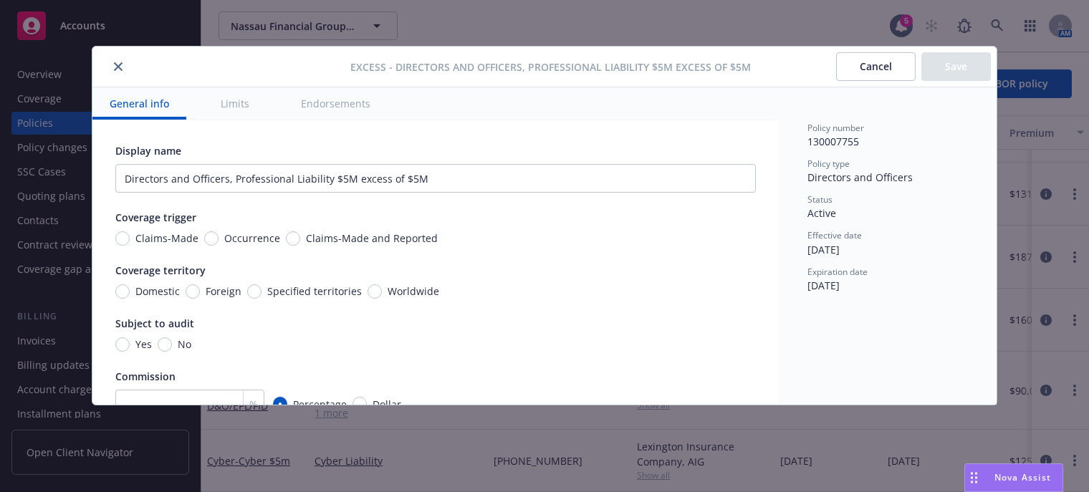
click at [122, 71] on button "close" at bounding box center [118, 66] width 17 height 17
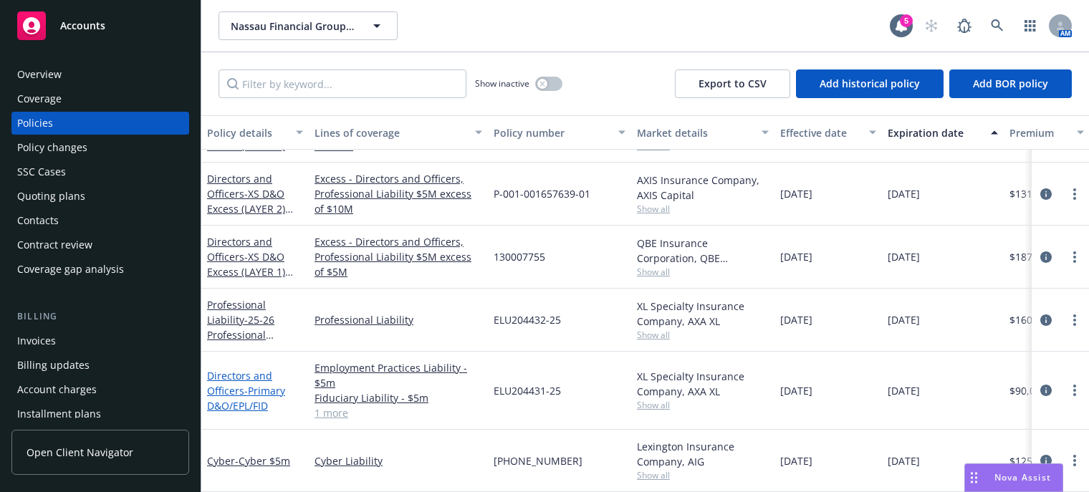
click at [247, 384] on span "- Primary D&O/EPL/FID" at bounding box center [246, 398] width 78 height 29
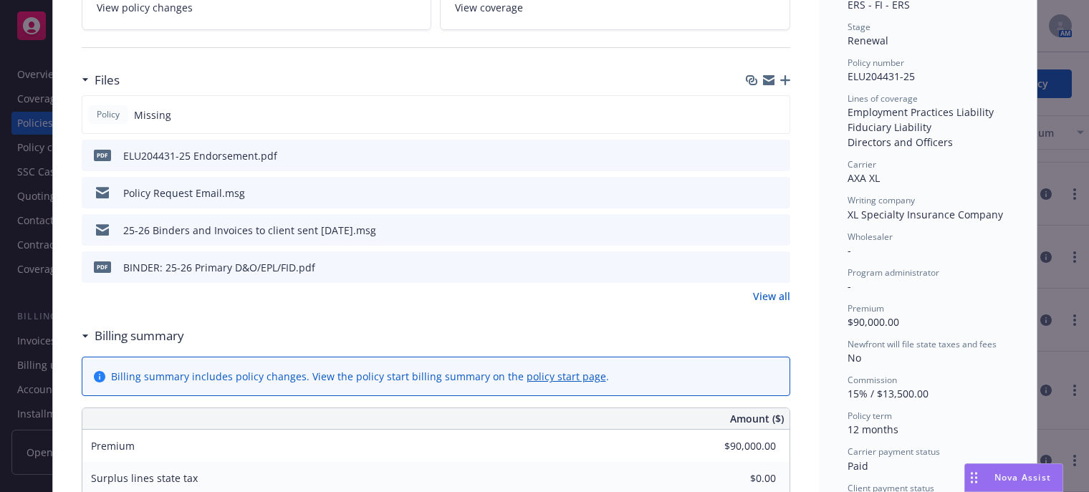
scroll to position [329, 0]
click at [774, 258] on button at bounding box center [777, 265] width 13 height 15
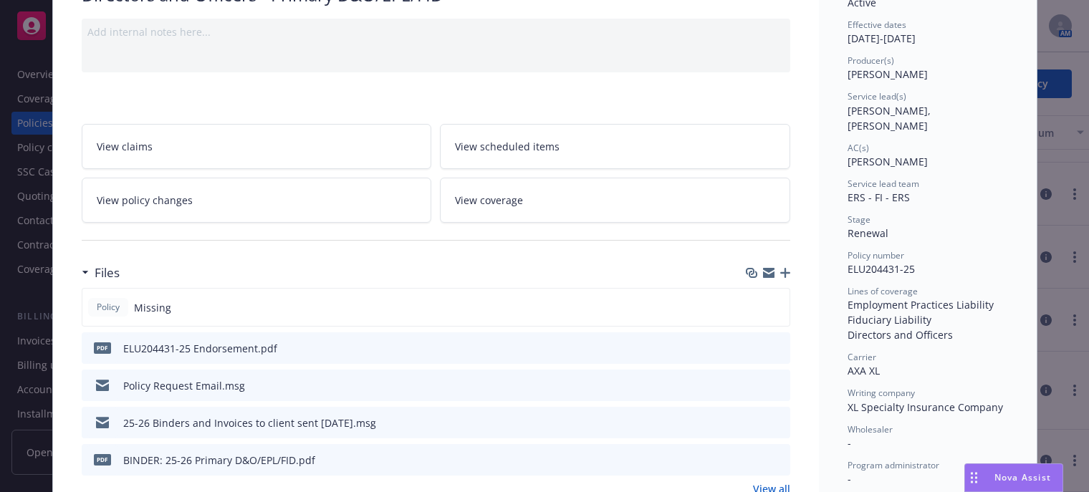
scroll to position [143, 0]
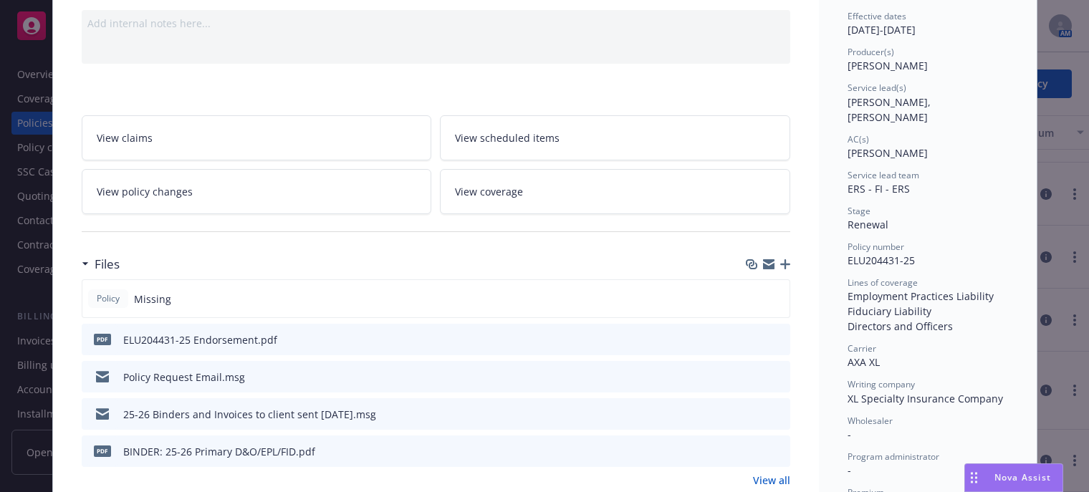
click at [777, 412] on button "preview file" at bounding box center [777, 413] width 16 height 13
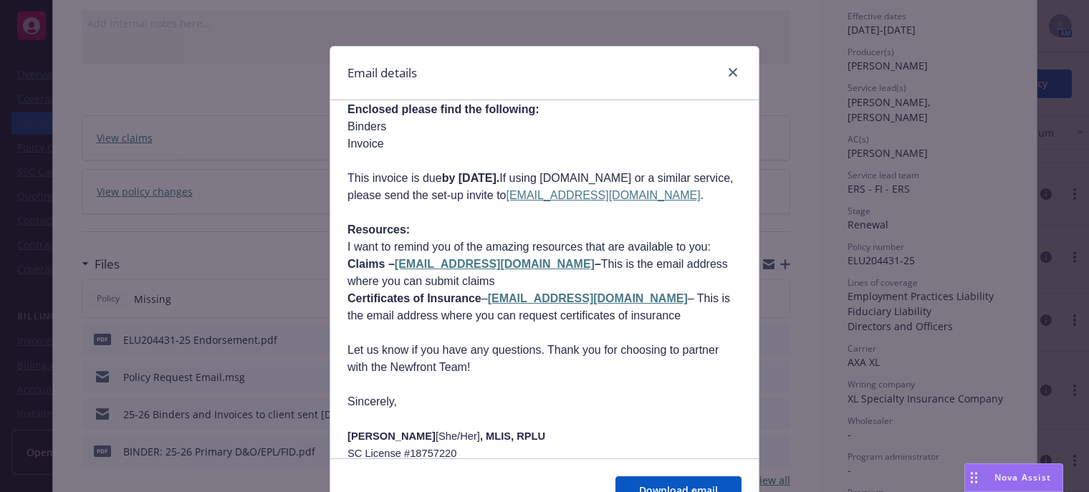
scroll to position [215, 0]
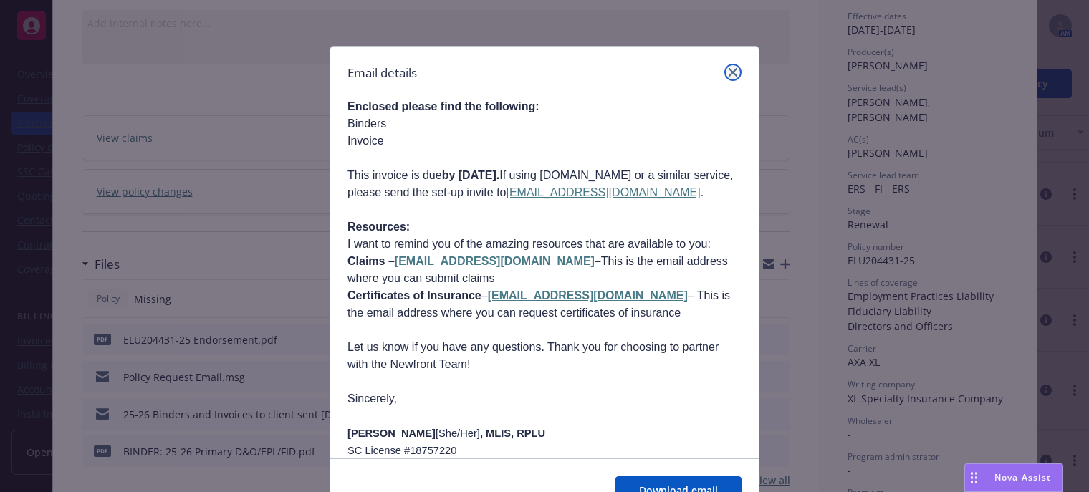
click at [728, 69] on icon "close" at bounding box center [732, 72] width 9 height 9
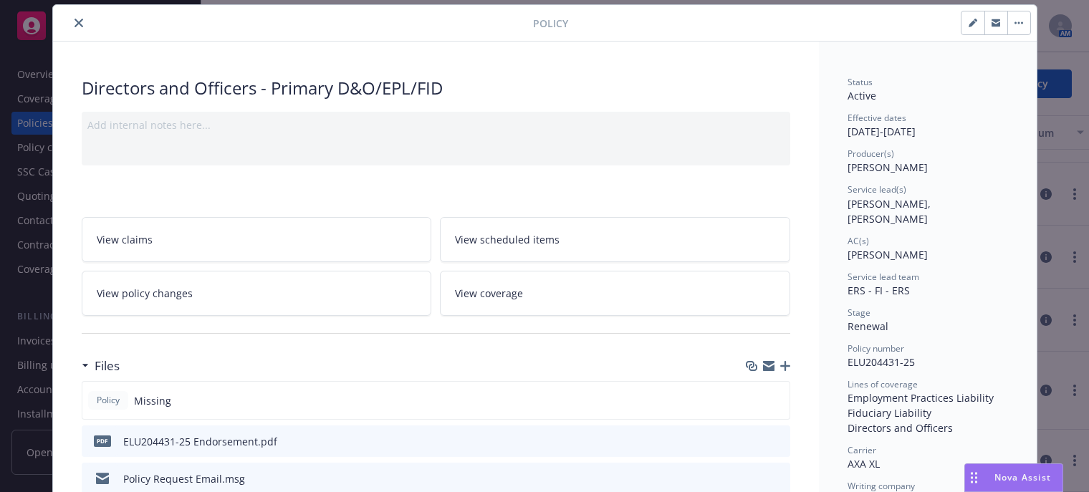
scroll to position [0, 0]
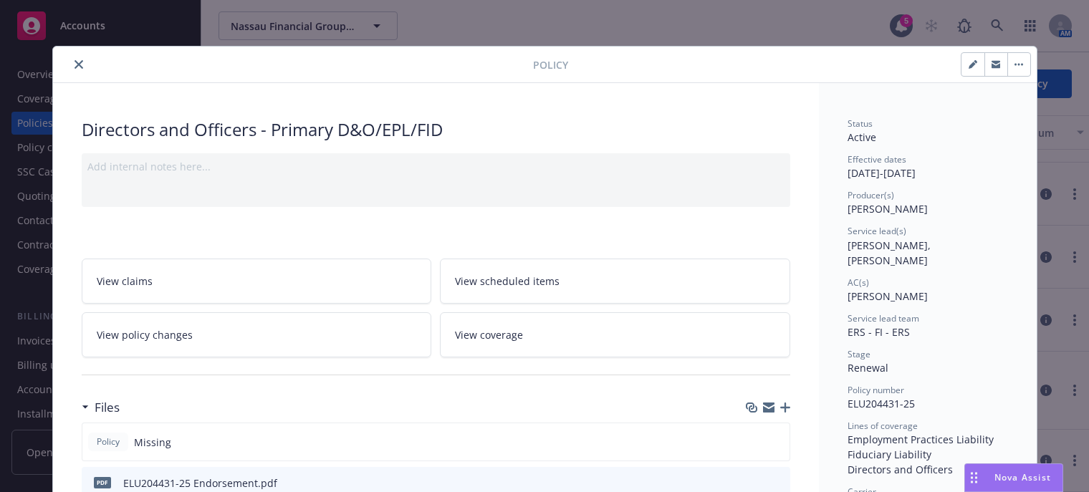
click at [74, 63] on icon "close" at bounding box center [78, 64] width 9 height 9
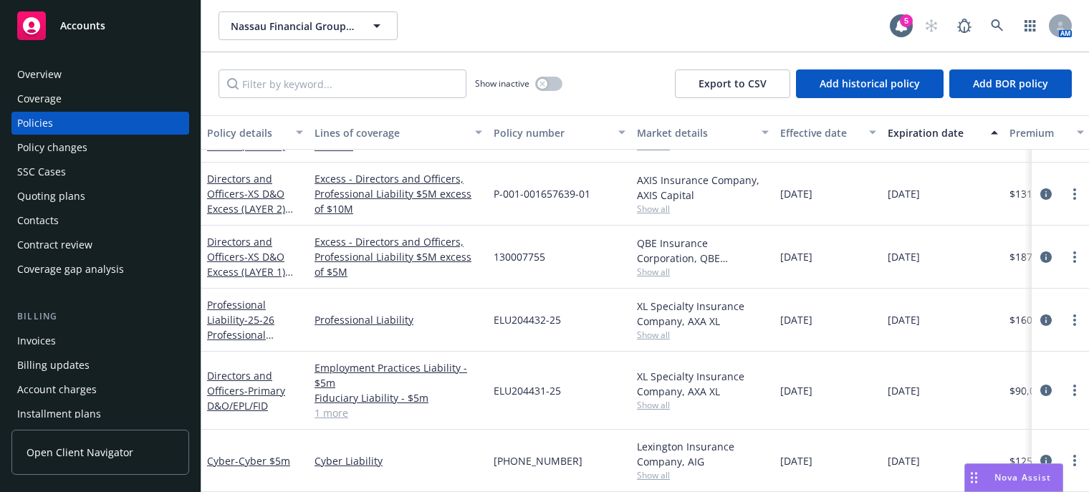
click at [331, 405] on link "1 more" at bounding box center [398, 412] width 168 height 15
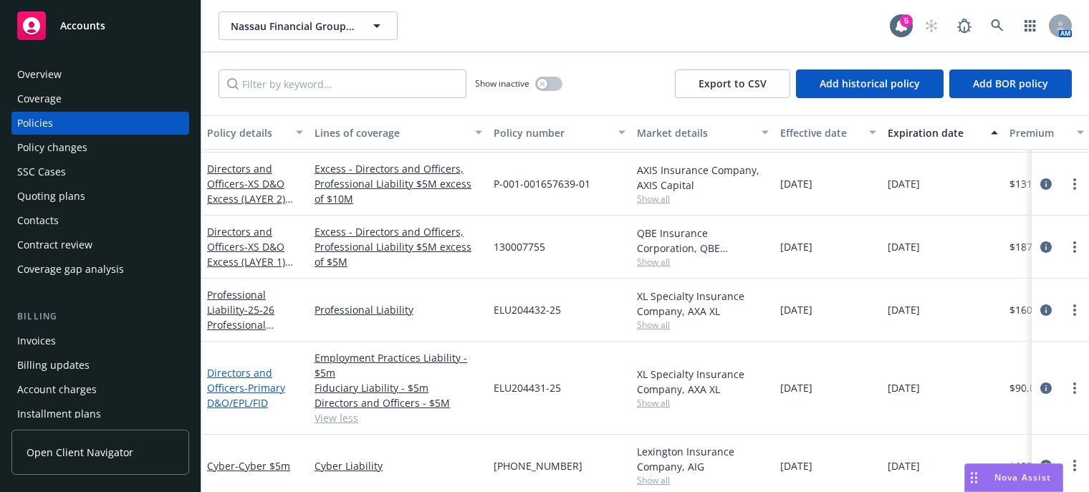
click at [244, 385] on span "- Primary D&O/EPL/FID" at bounding box center [246, 395] width 78 height 29
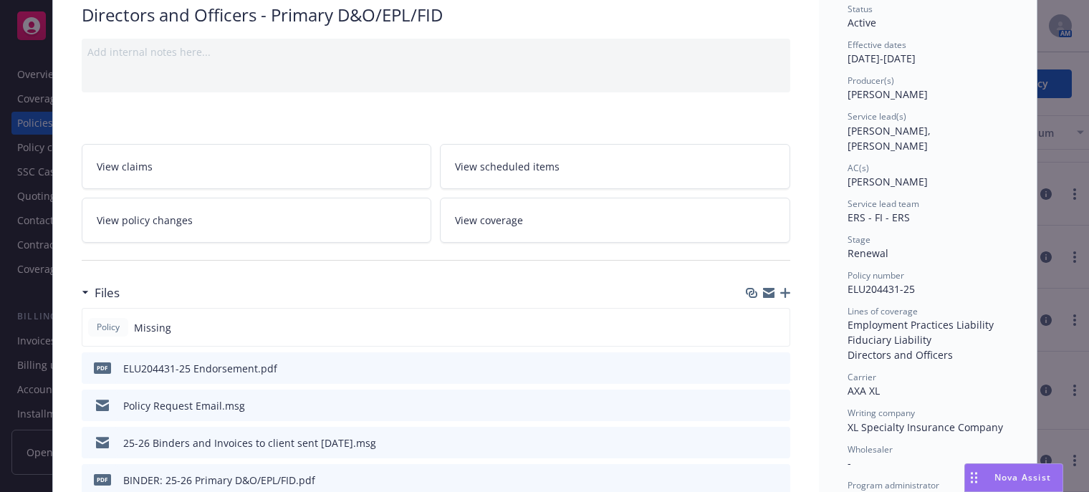
scroll to position [186, 0]
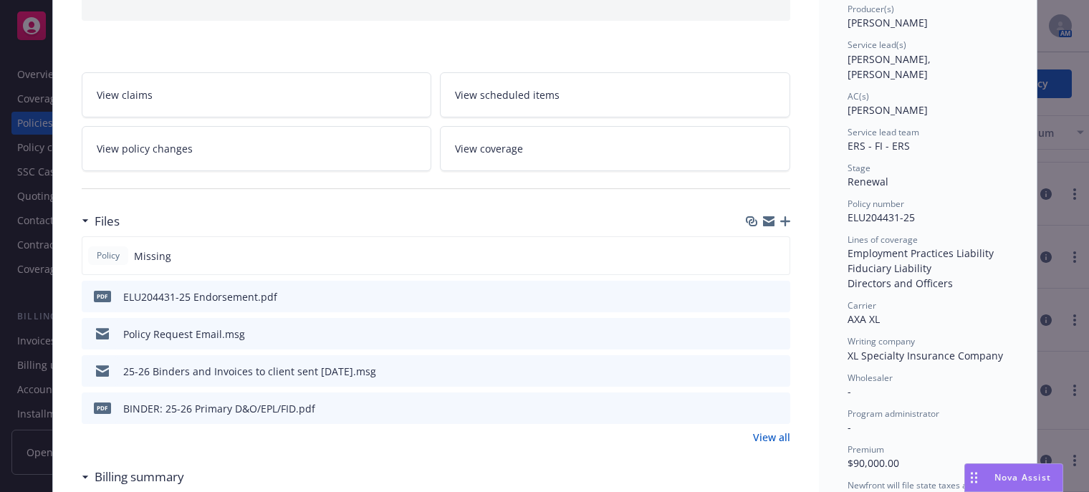
click at [774, 292] on icon "preview file" at bounding box center [776, 296] width 13 height 10
click at [773, 404] on icon "preview file" at bounding box center [776, 408] width 13 height 10
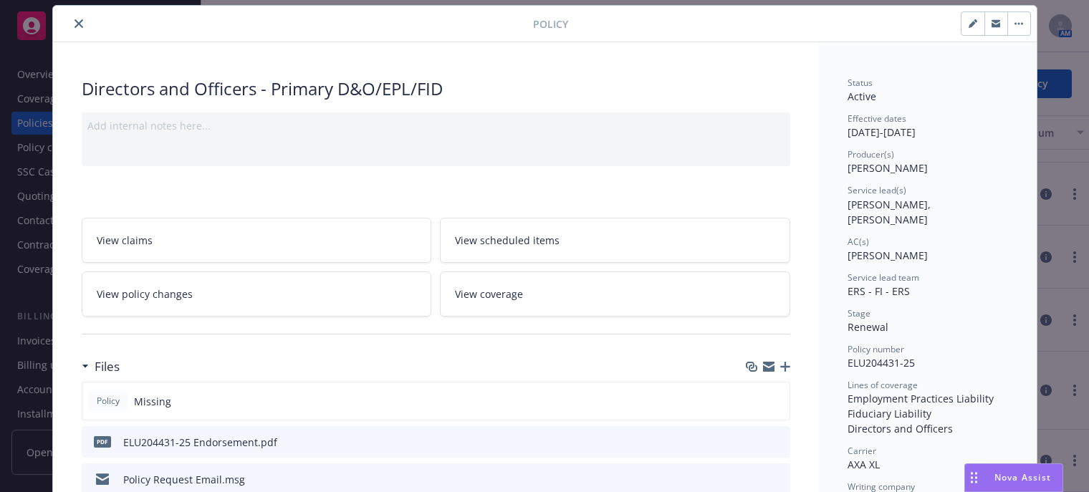
scroll to position [0, 0]
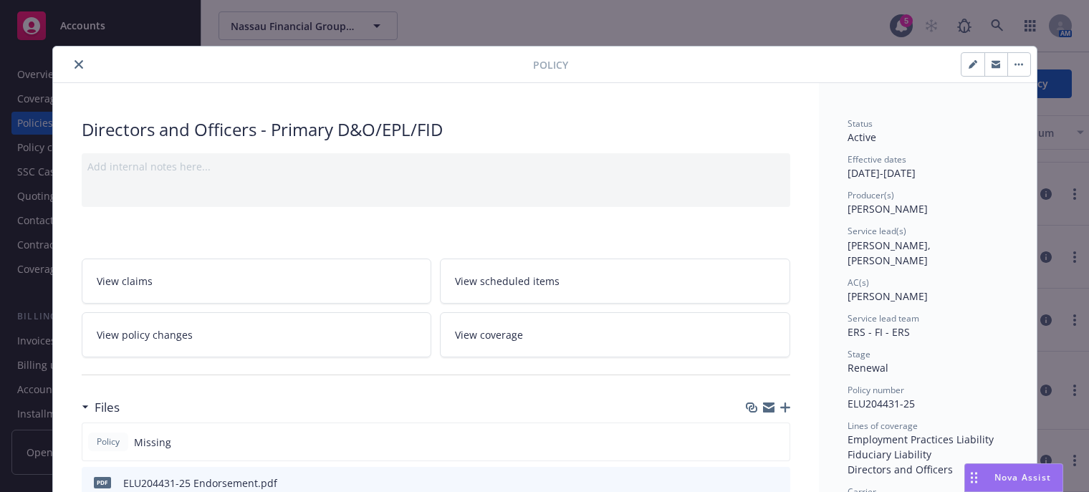
click at [74, 64] on icon "close" at bounding box center [78, 64] width 9 height 9
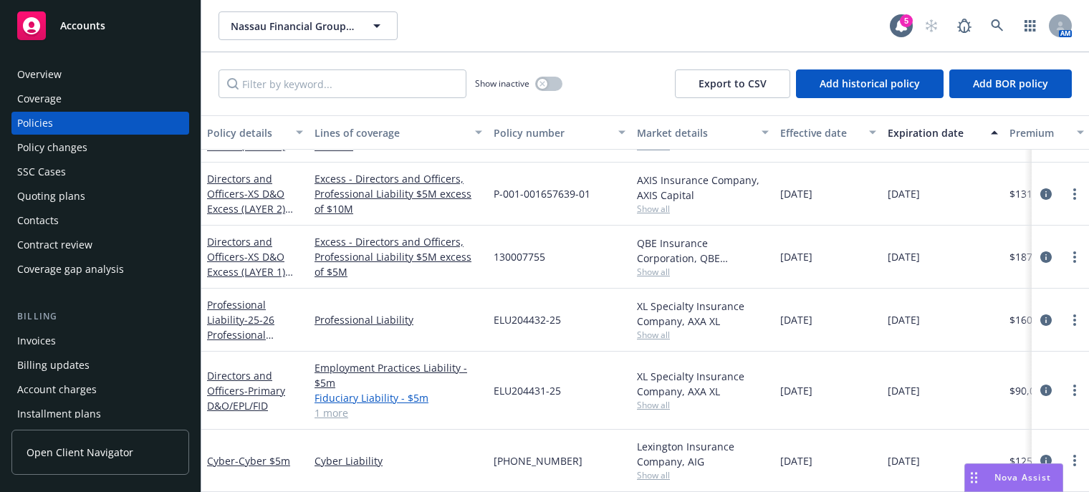
click at [339, 393] on link "Fiduciary Liability - $5m" at bounding box center [398, 397] width 168 height 15
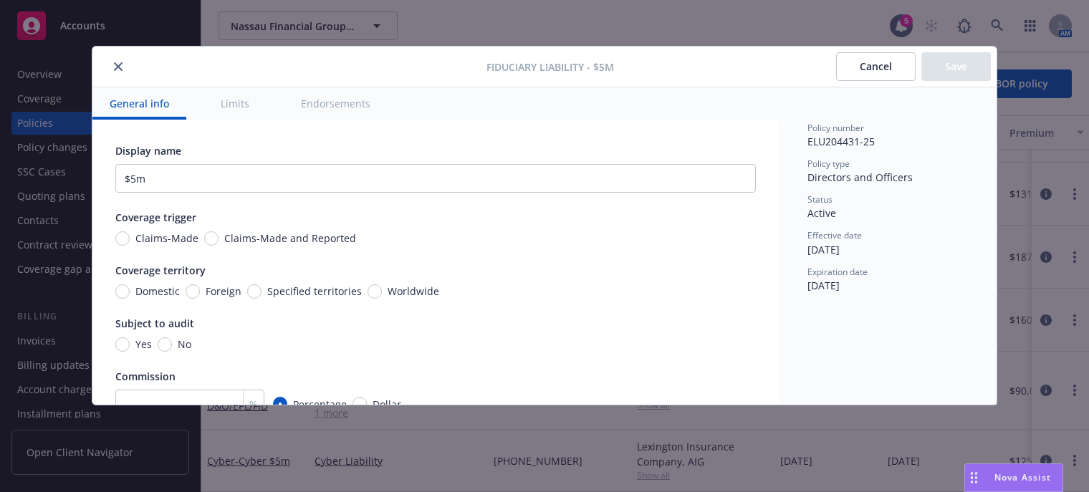
click at [117, 65] on icon "close" at bounding box center [118, 66] width 9 height 9
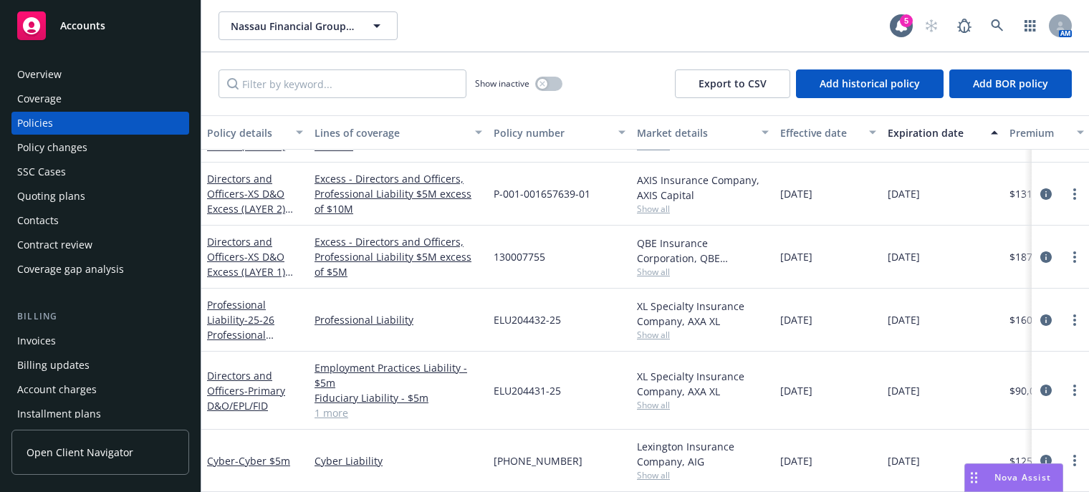
click at [344, 405] on link "1 more" at bounding box center [398, 412] width 168 height 15
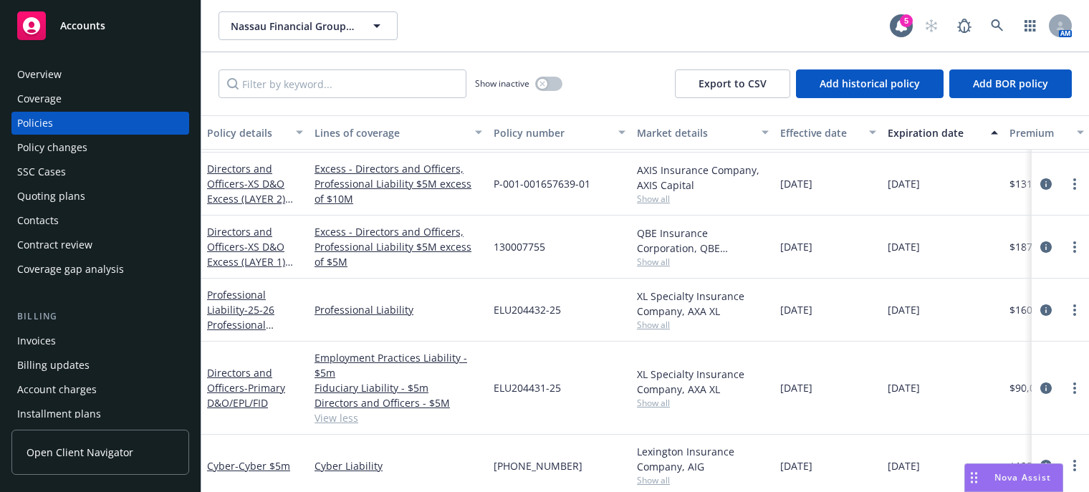
click at [334, 414] on link "View less" at bounding box center [398, 417] width 168 height 15
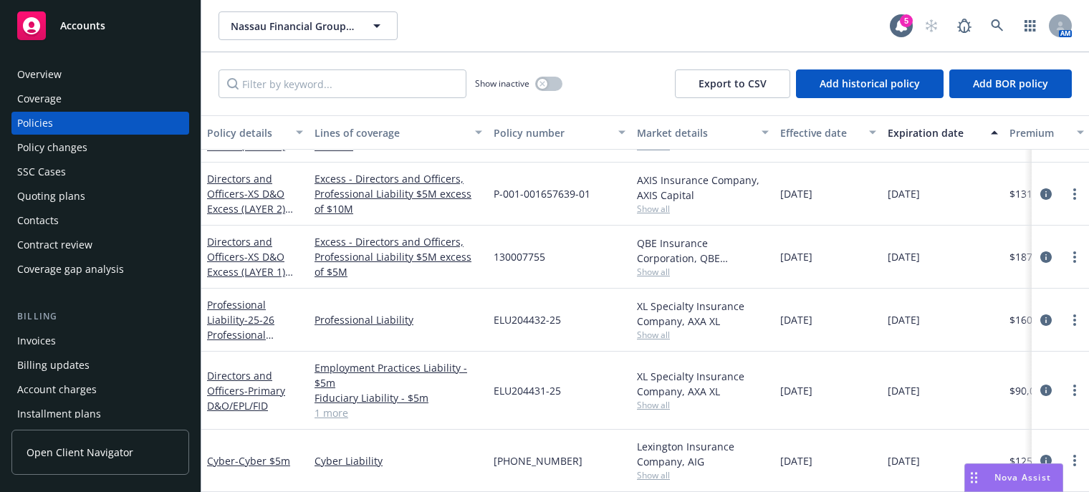
click at [332, 405] on link "1 more" at bounding box center [398, 412] width 168 height 15
click at [264, 313] on span "- 25-26 Professional Liability" at bounding box center [240, 335] width 67 height 44
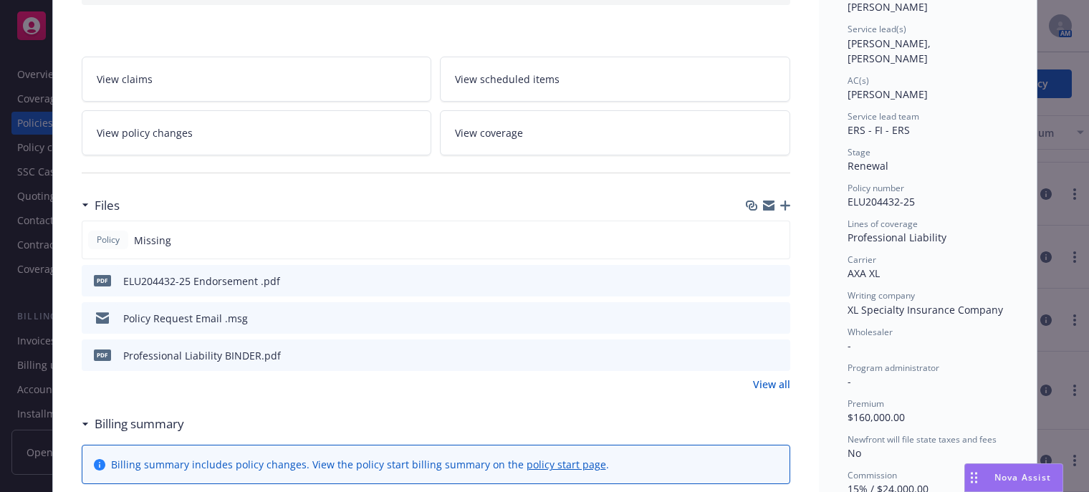
scroll to position [215, 0]
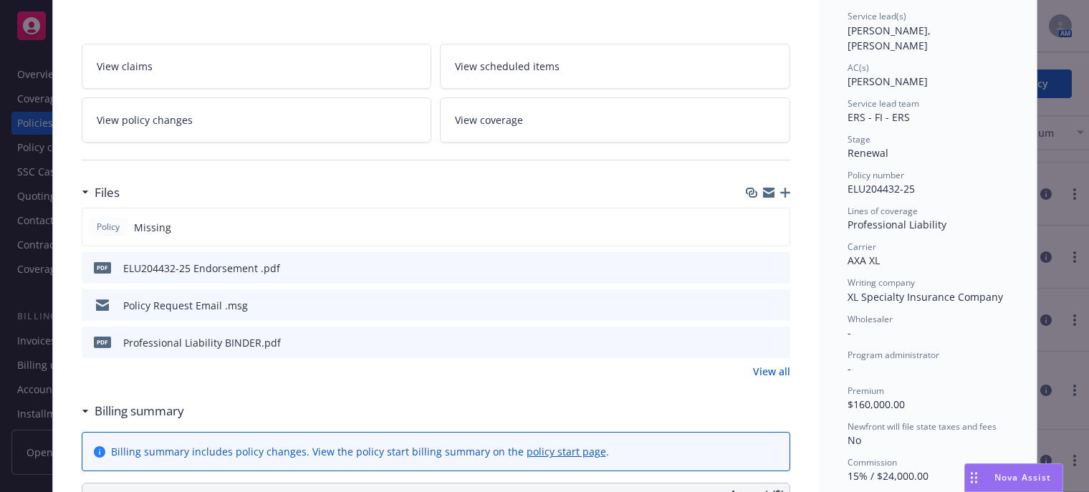
click at [770, 339] on icon "preview file" at bounding box center [776, 342] width 13 height 10
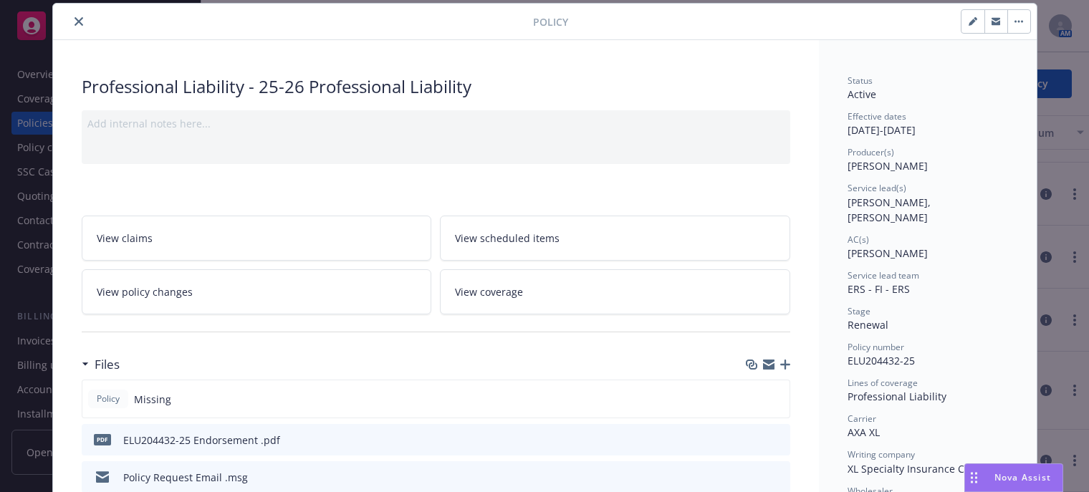
scroll to position [0, 0]
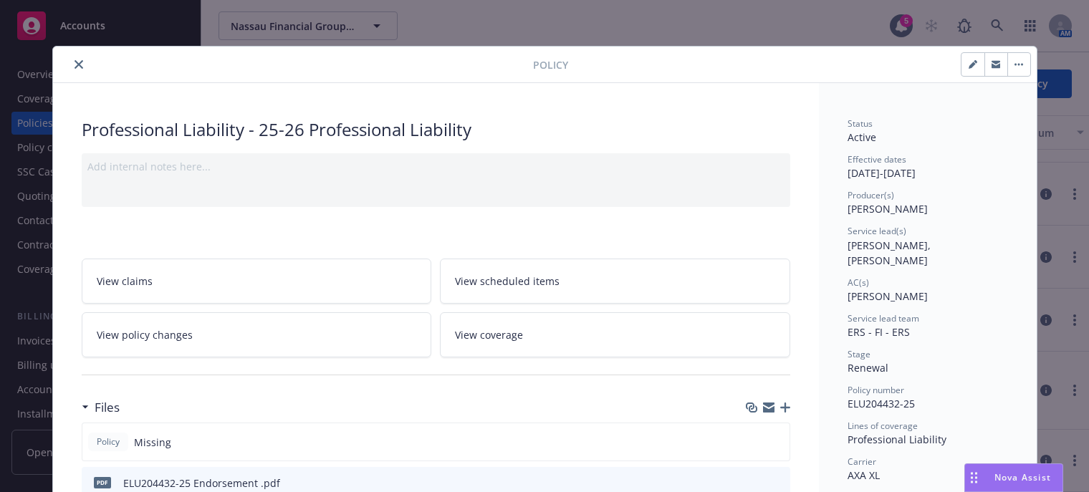
click at [70, 56] on button "close" at bounding box center [78, 64] width 17 height 17
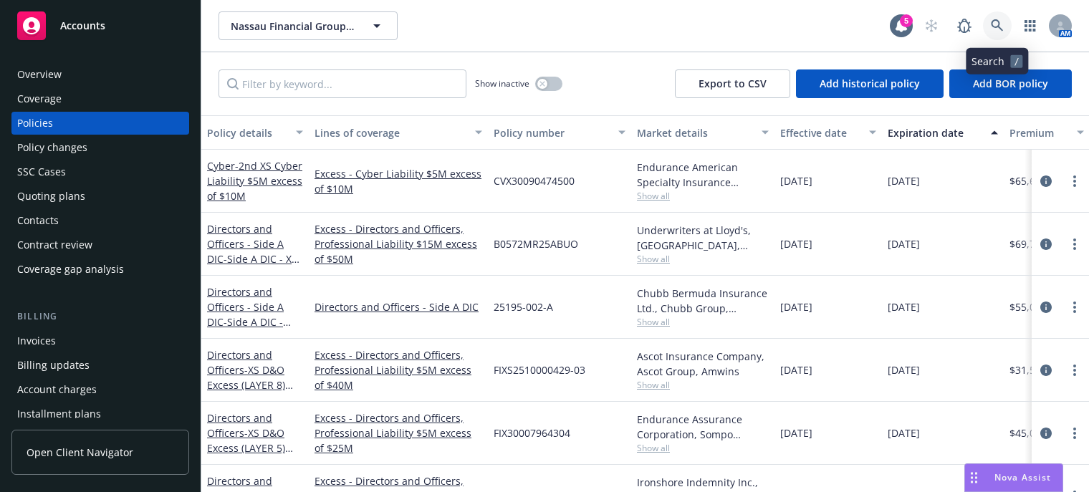
click at [994, 30] on icon at bounding box center [997, 25] width 13 height 13
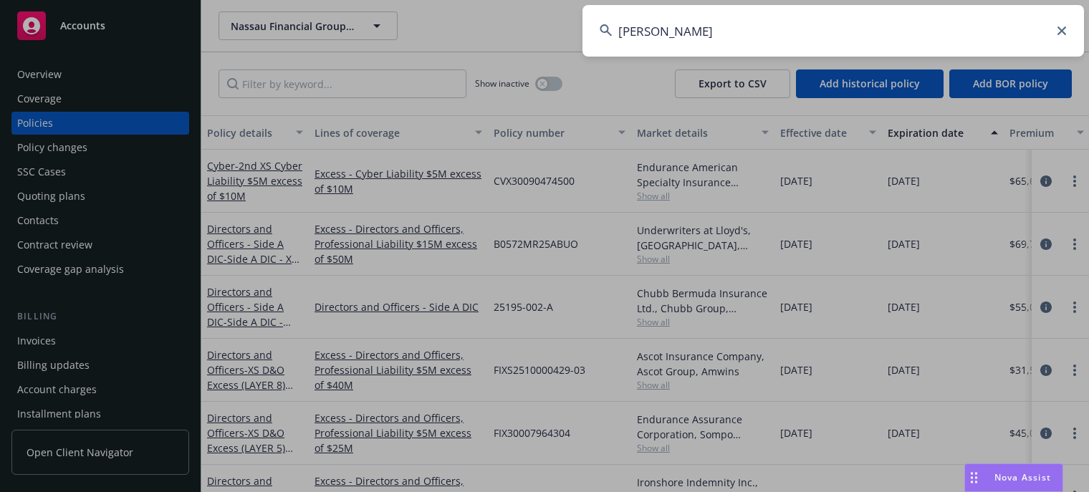
type input "hartf"
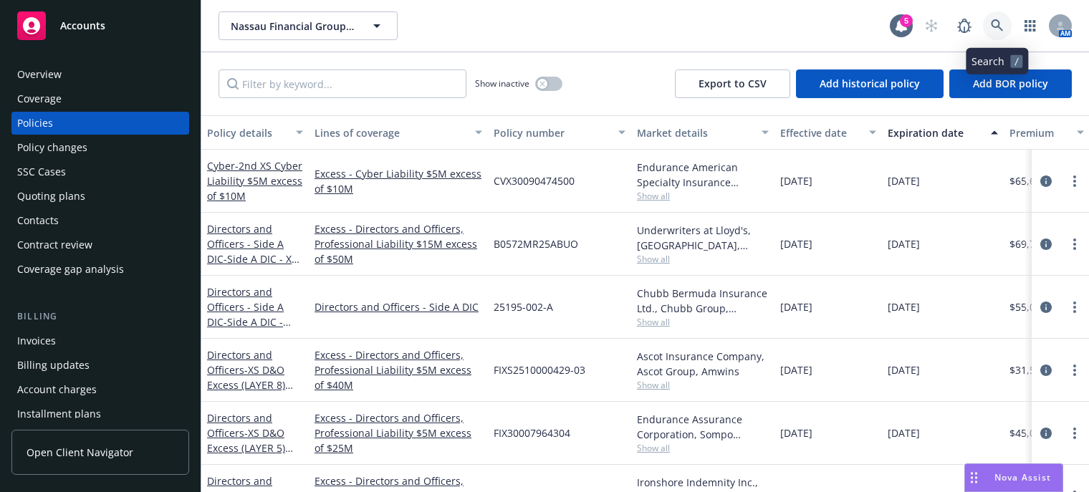
click at [997, 30] on icon at bounding box center [997, 25] width 13 height 13
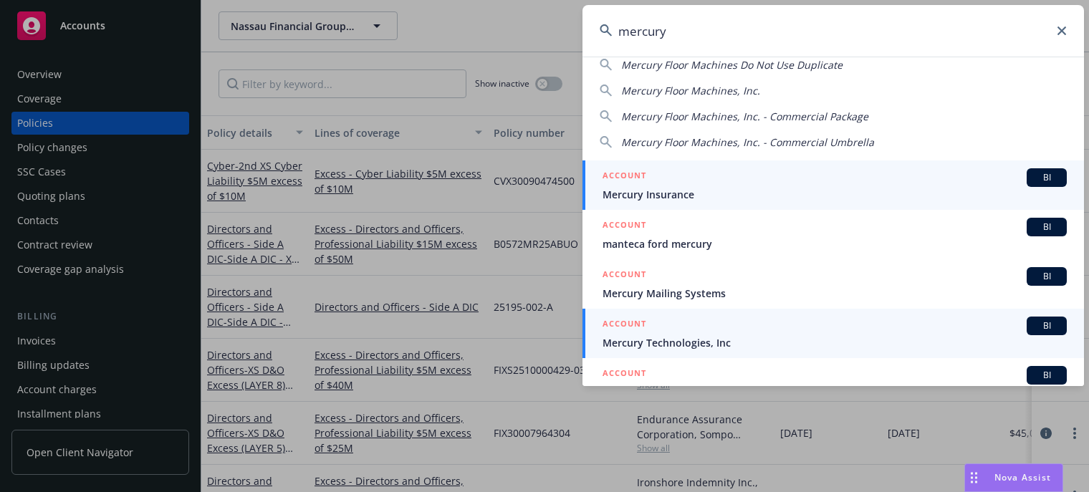
scroll to position [72, 0]
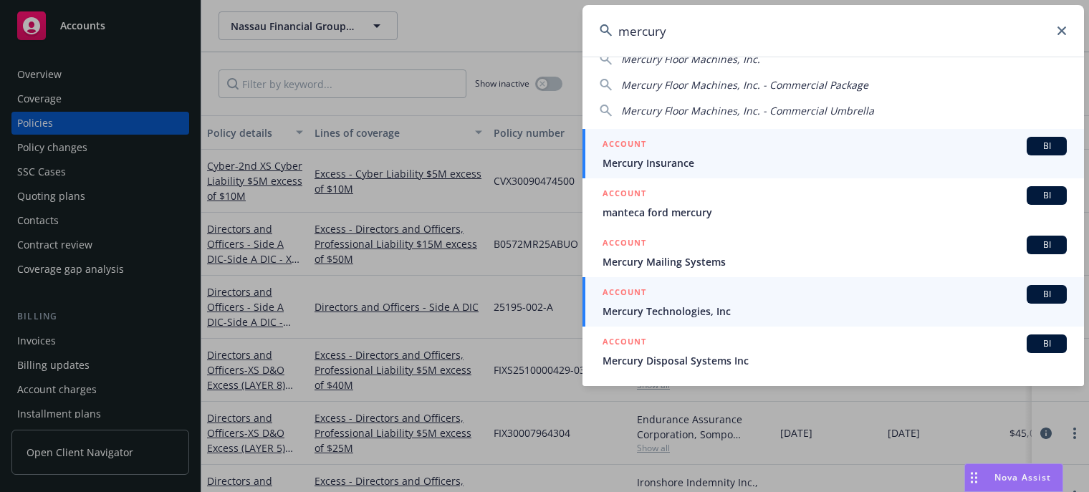
type input "mercury"
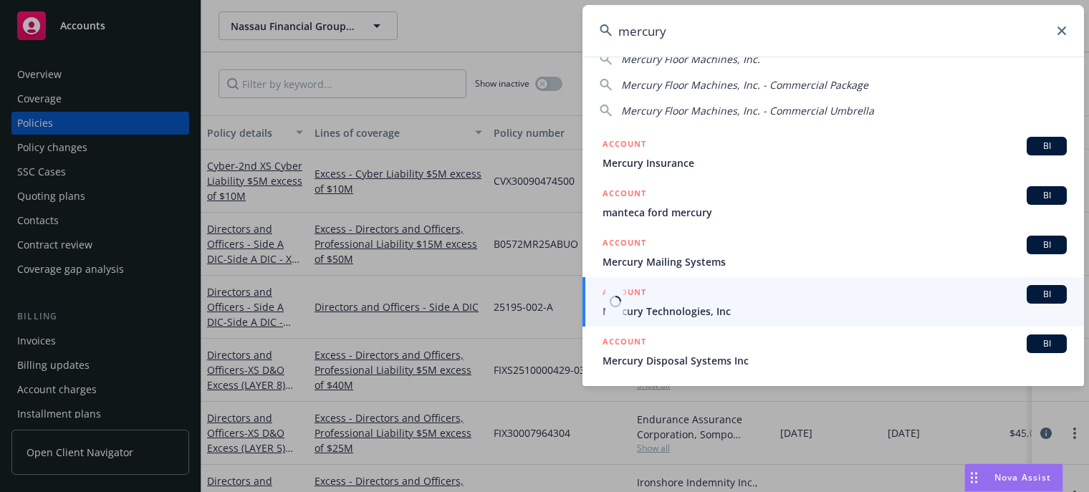
click at [662, 303] on div "ACCOUNT BI" at bounding box center [834, 294] width 464 height 19
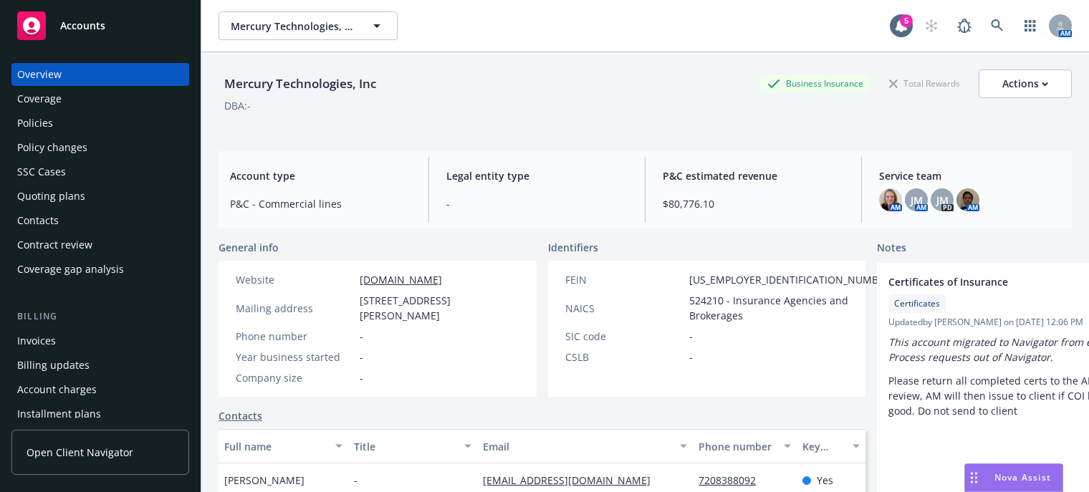
click at [37, 125] on div "Policies" at bounding box center [35, 123] width 36 height 23
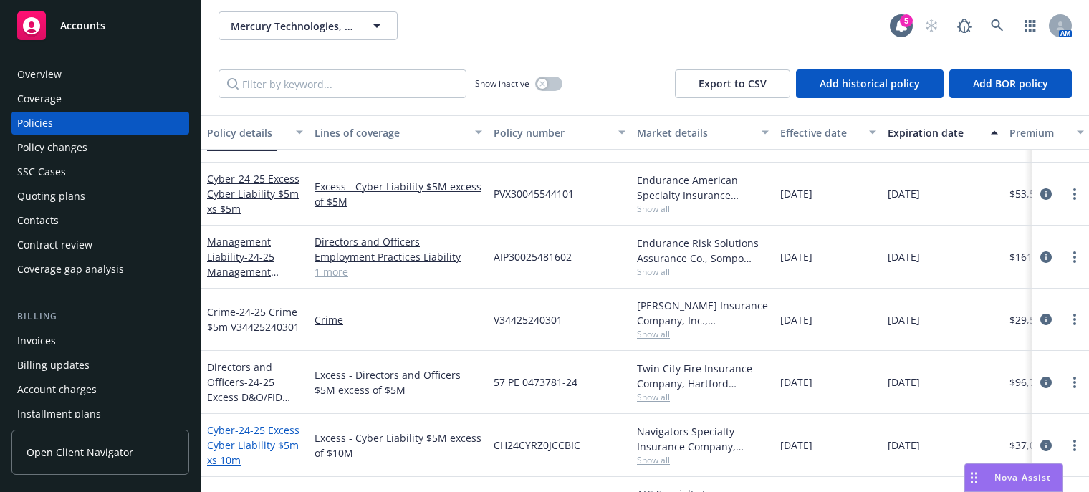
scroll to position [21, 0]
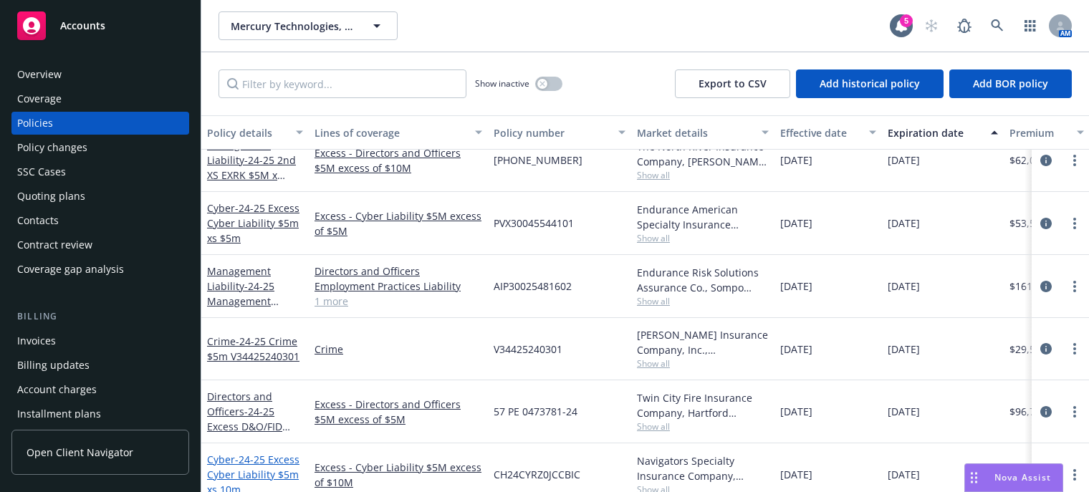
click at [239, 410] on link "Directors and Officers - 24-25 Excess D&O/FID Liability $5m xs 5m" at bounding box center [253, 419] width 92 height 59
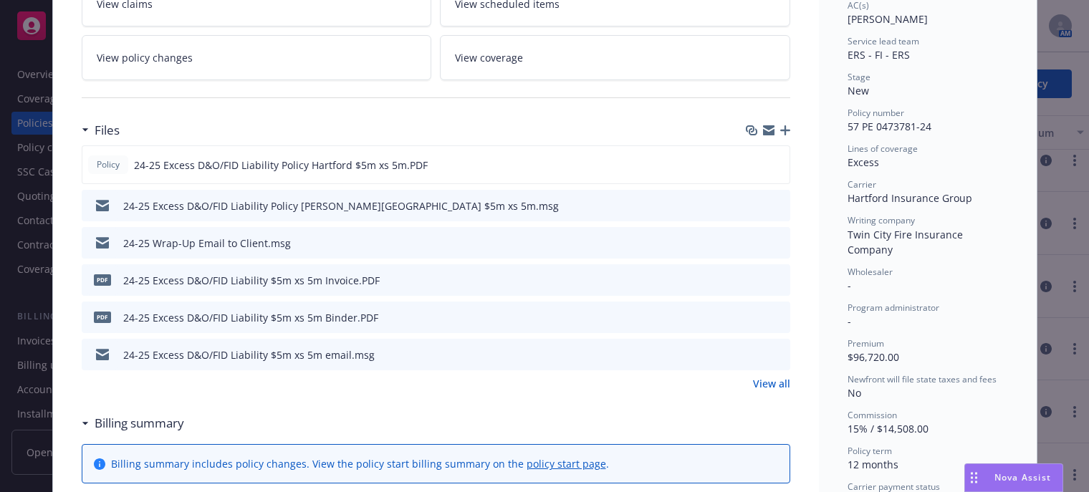
scroll to position [286, 0]
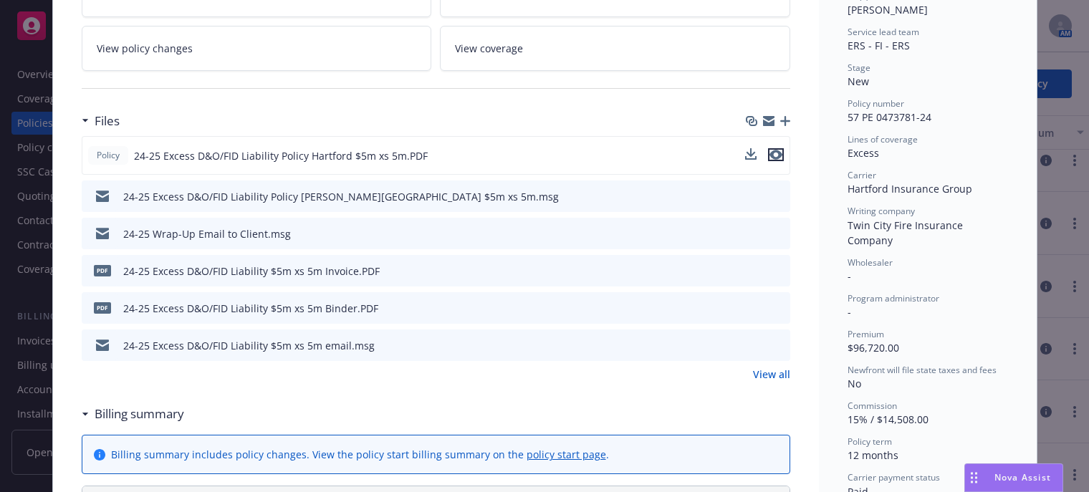
click at [773, 150] on icon "preview file" at bounding box center [775, 155] width 13 height 10
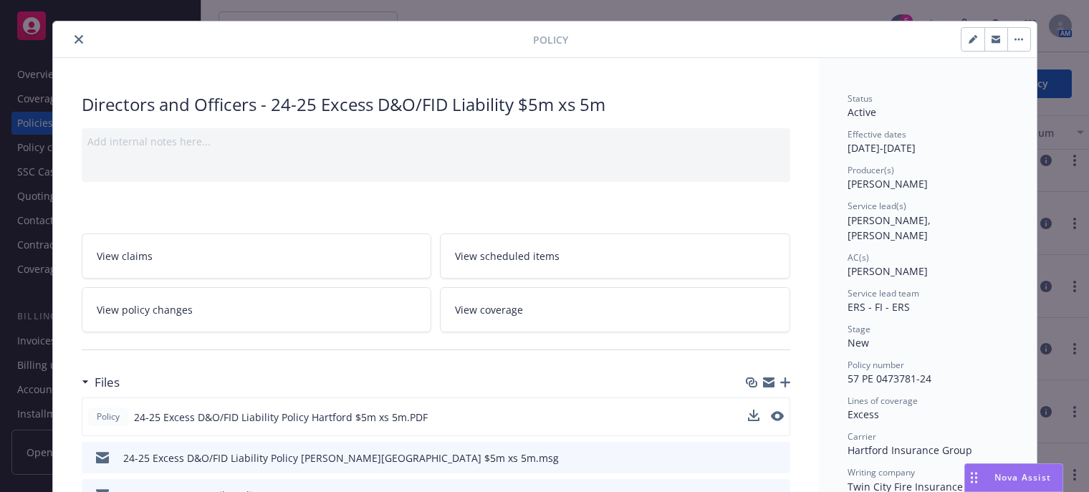
scroll to position [0, 0]
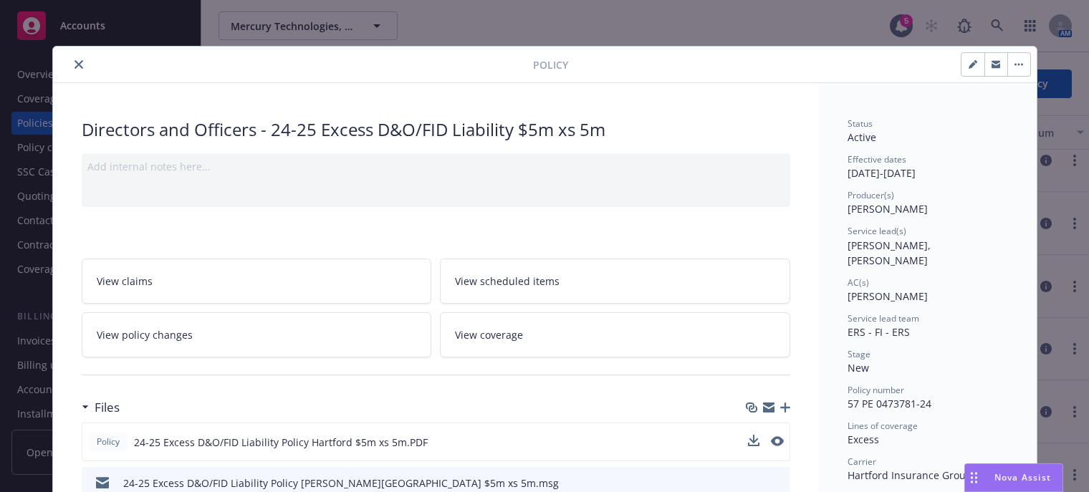
click at [81, 59] on div at bounding box center [296, 64] width 474 height 17
click at [77, 63] on icon "close" at bounding box center [78, 64] width 9 height 9
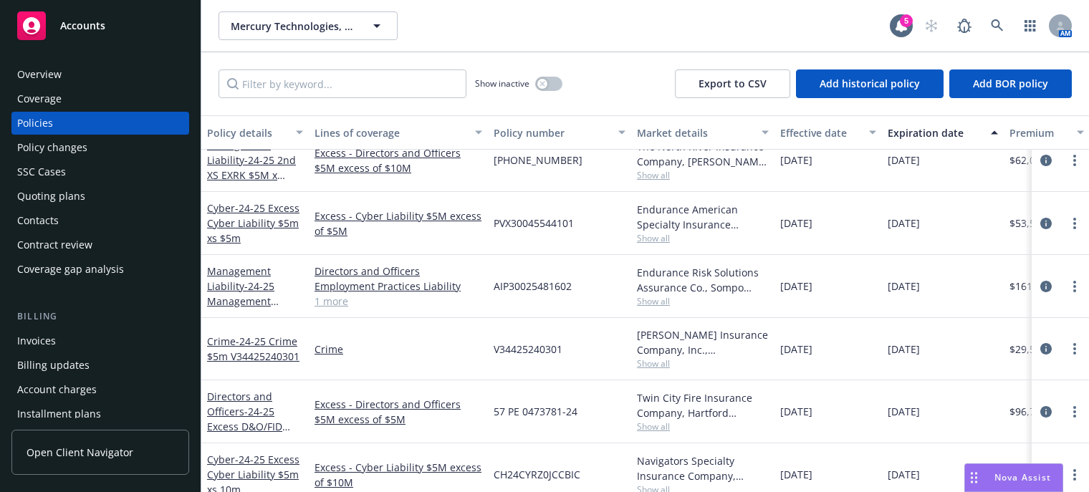
click at [49, 122] on div "Policies" at bounding box center [35, 123] width 36 height 23
click at [381, 89] on input "Filter by keyword..." at bounding box center [342, 83] width 248 height 29
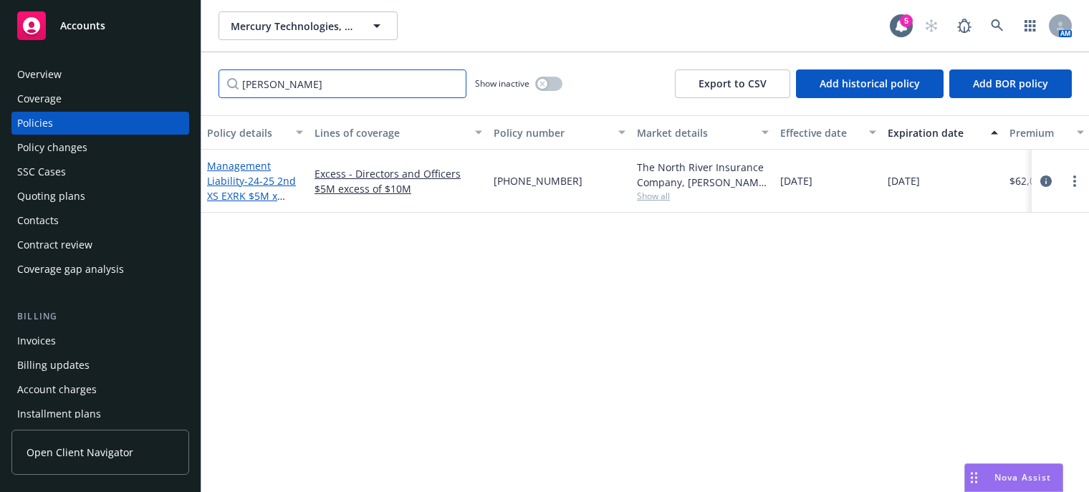
type input "[PERSON_NAME]"
click at [252, 176] on span "- 24-25 2nd XS EXRK $5M x $10M" at bounding box center [251, 196] width 89 height 44
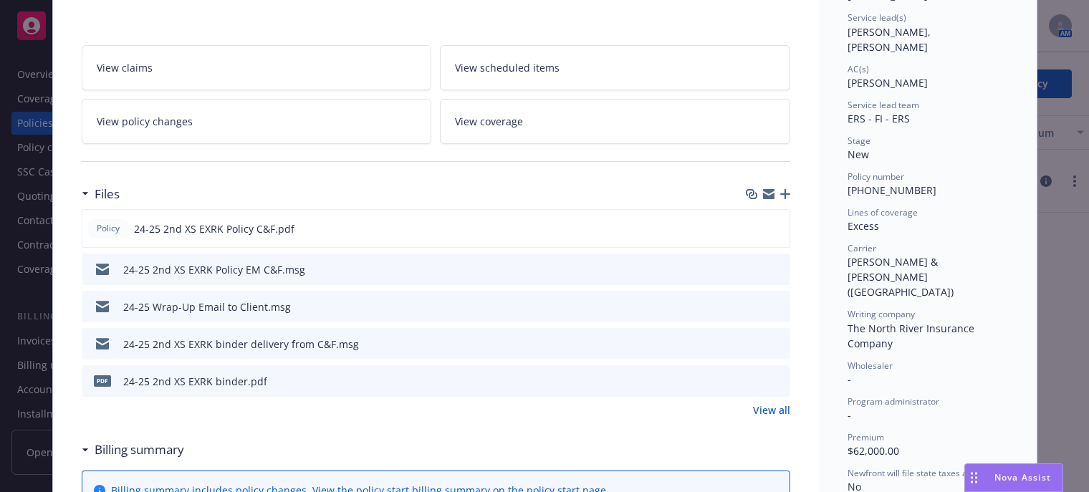
scroll to position [215, 0]
click at [774, 222] on icon "preview file" at bounding box center [775, 226] width 13 height 10
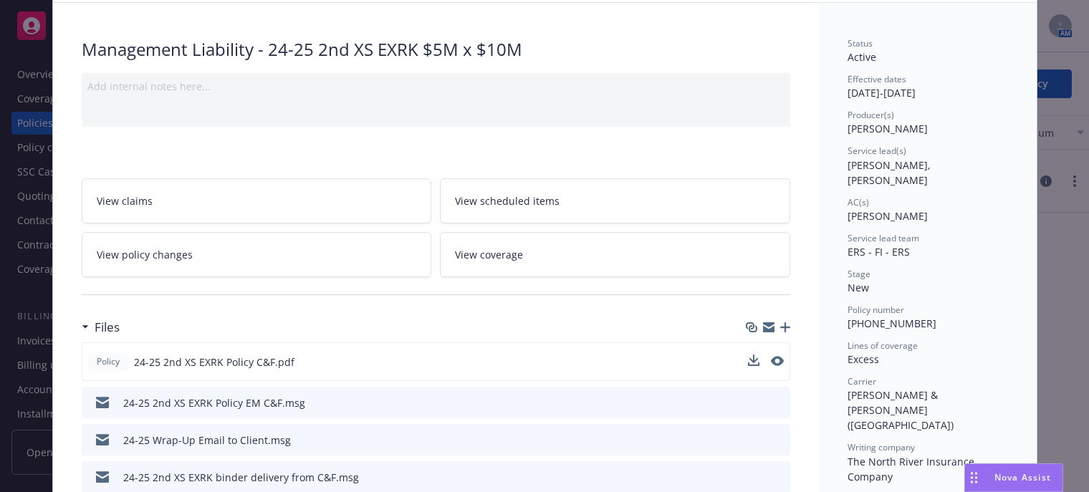
scroll to position [0, 0]
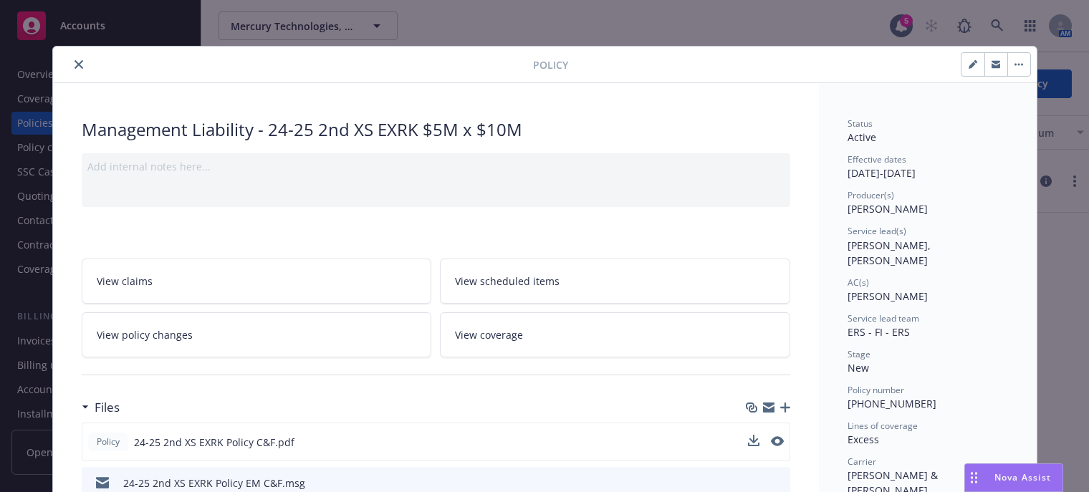
click at [72, 59] on button "close" at bounding box center [78, 64] width 17 height 17
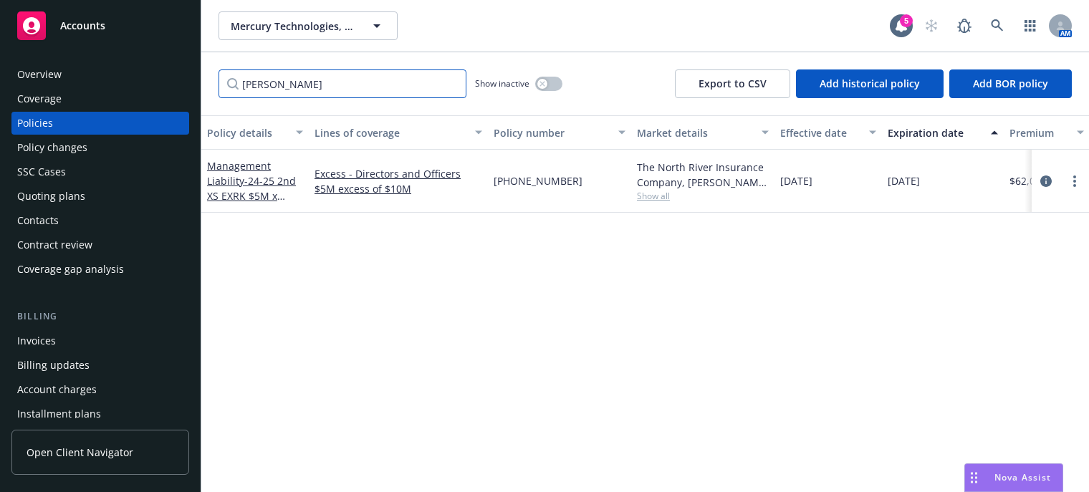
drag, startPoint x: 283, startPoint y: 80, endPoint x: 183, endPoint y: 82, distance: 99.6
click at [183, 82] on div "Accounts Overview Coverage Policies Policy changes SSC Cases Quoting plans Cont…" at bounding box center [544, 246] width 1089 height 492
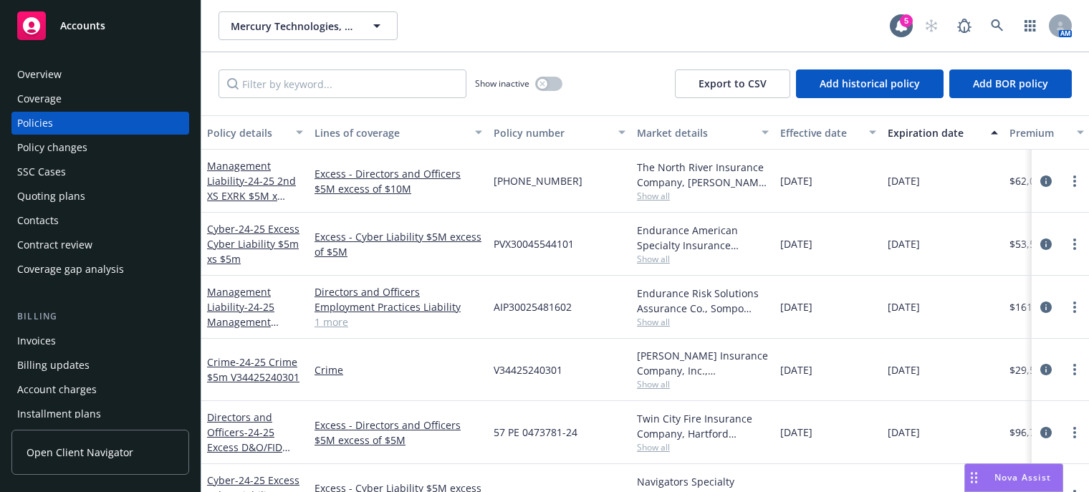
click at [337, 321] on link "1 more" at bounding box center [398, 321] width 168 height 15
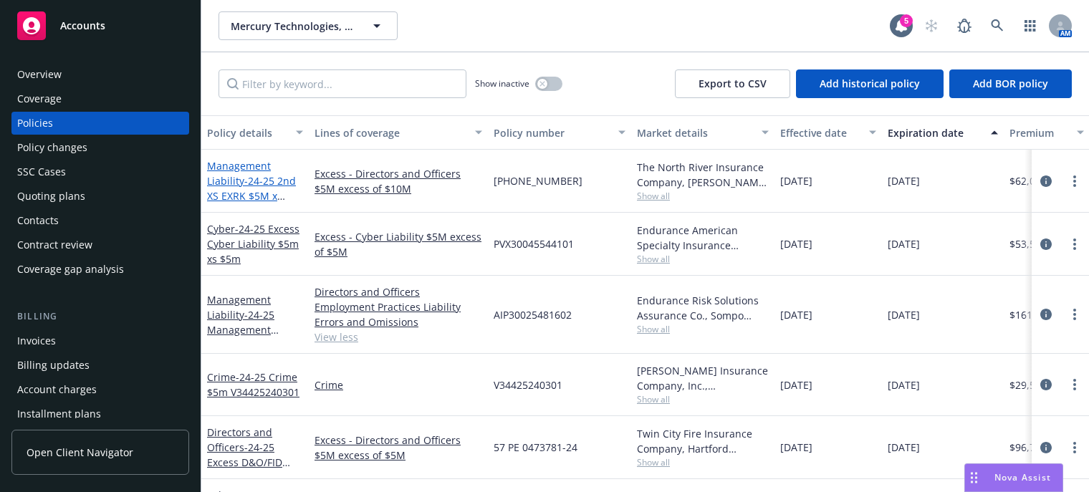
click at [233, 191] on span "- 24-25 2nd XS EXRK $5M x $10M" at bounding box center [251, 196] width 89 height 44
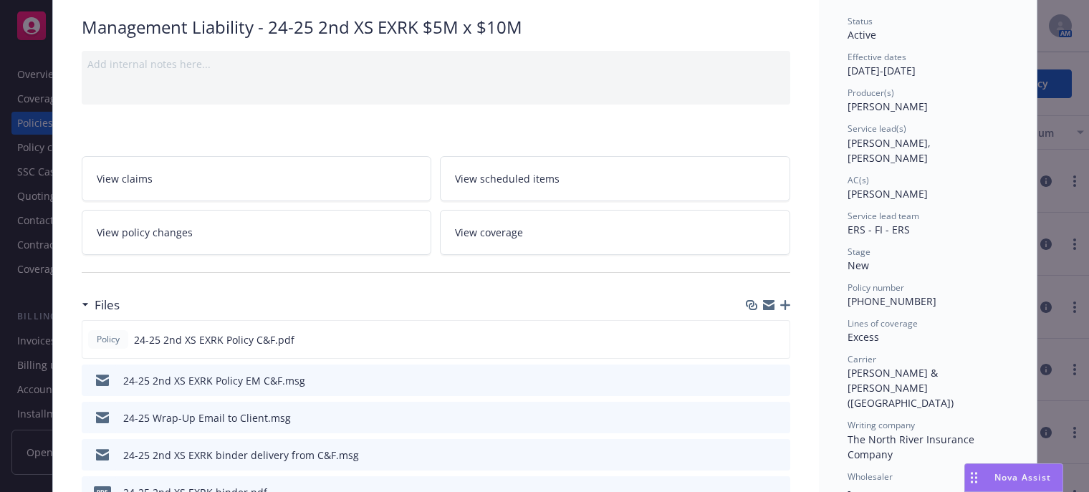
scroll to position [143, 0]
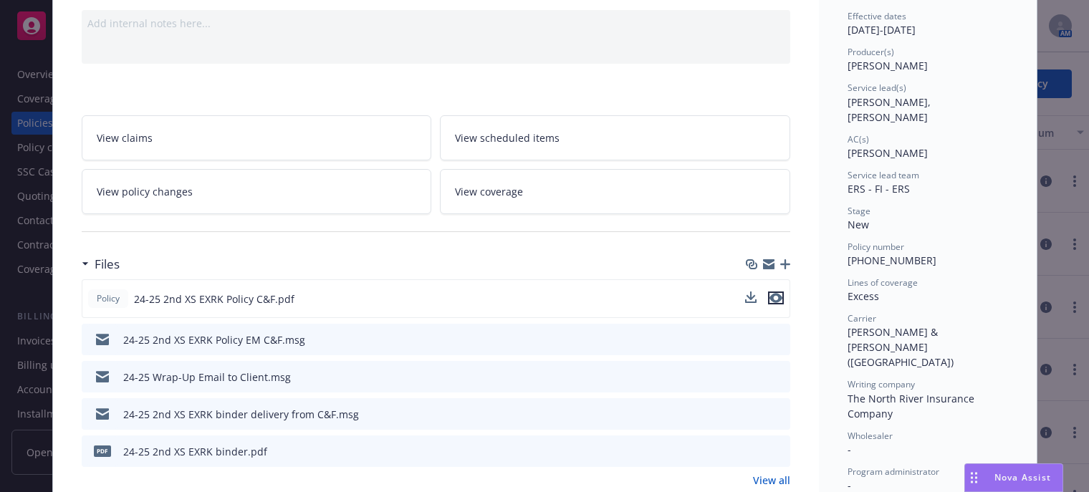
click at [769, 293] on icon "preview file" at bounding box center [775, 298] width 13 height 10
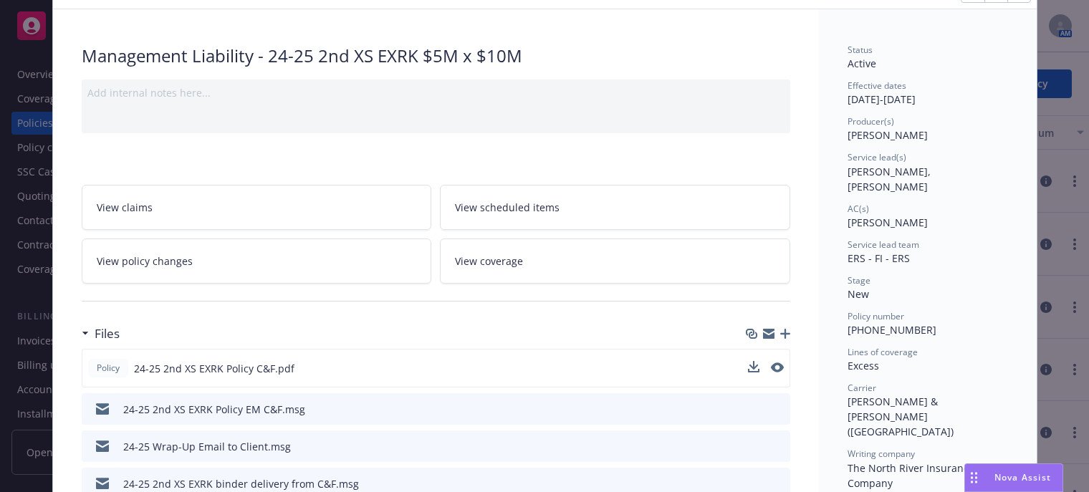
scroll to position [0, 0]
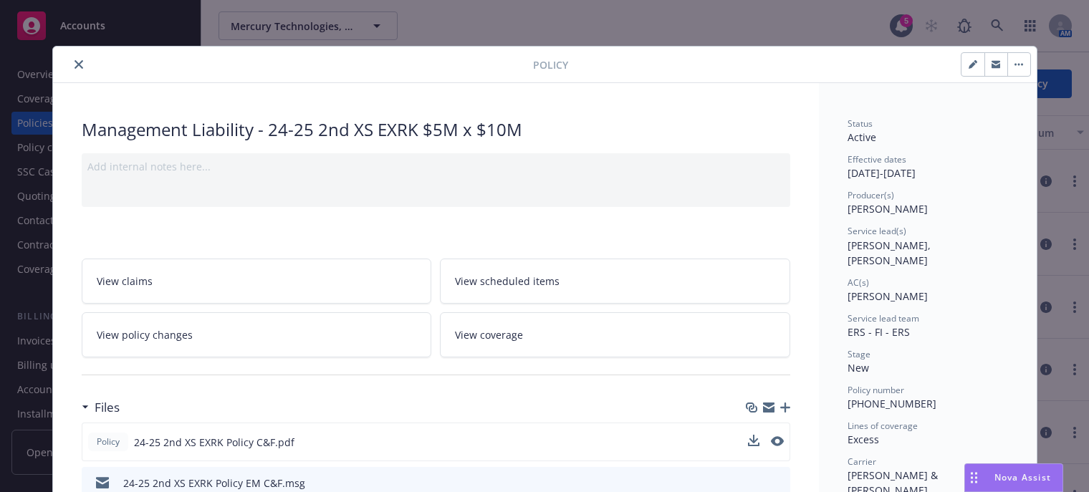
click at [74, 61] on icon "close" at bounding box center [78, 64] width 9 height 9
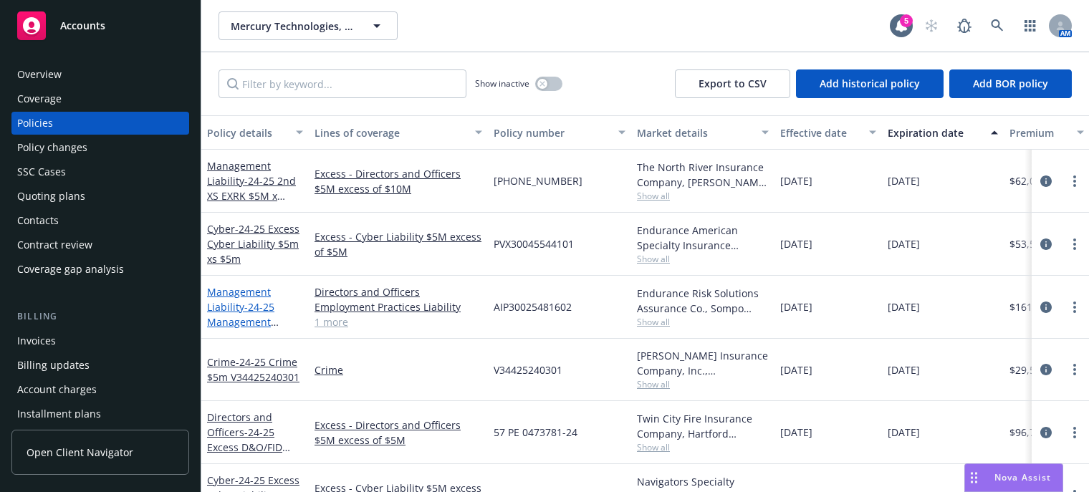
click at [232, 306] on link "Management Liability - 24-25 Management Liability Primary 5M AIP30025481602" at bounding box center [254, 322] width 95 height 74
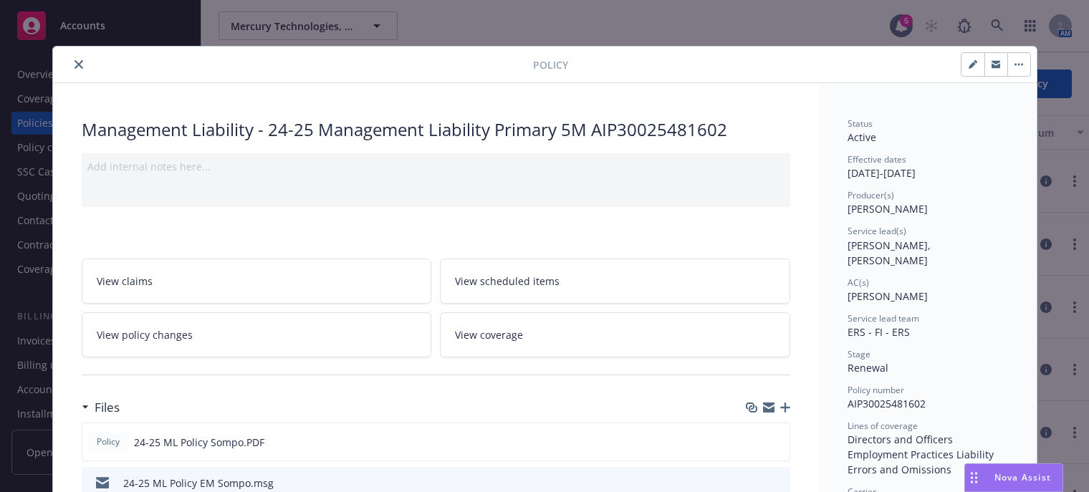
click at [74, 61] on icon "close" at bounding box center [78, 64] width 9 height 9
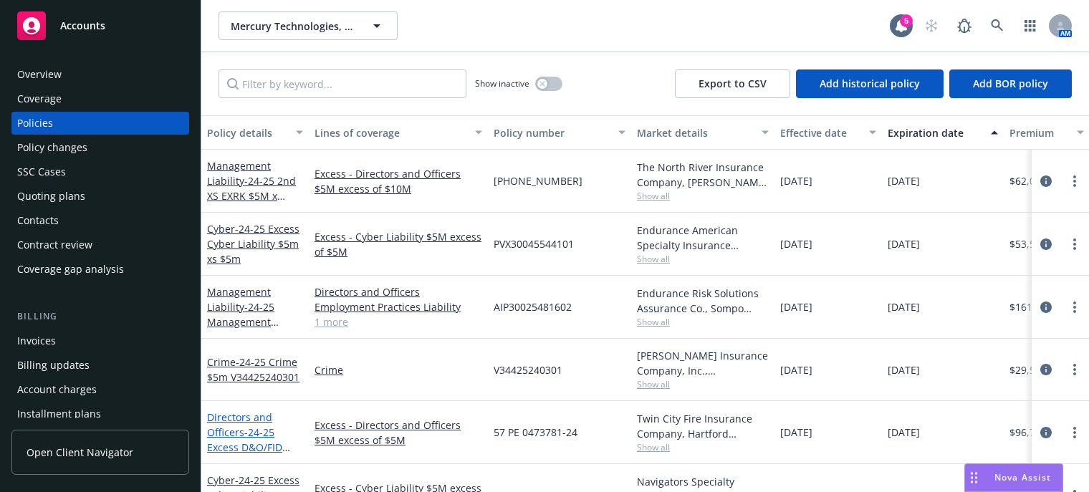
click at [226, 434] on link "Directors and Officers - 24-25 Excess D&O/FID Liability $5m xs 5m" at bounding box center [253, 439] width 92 height 59
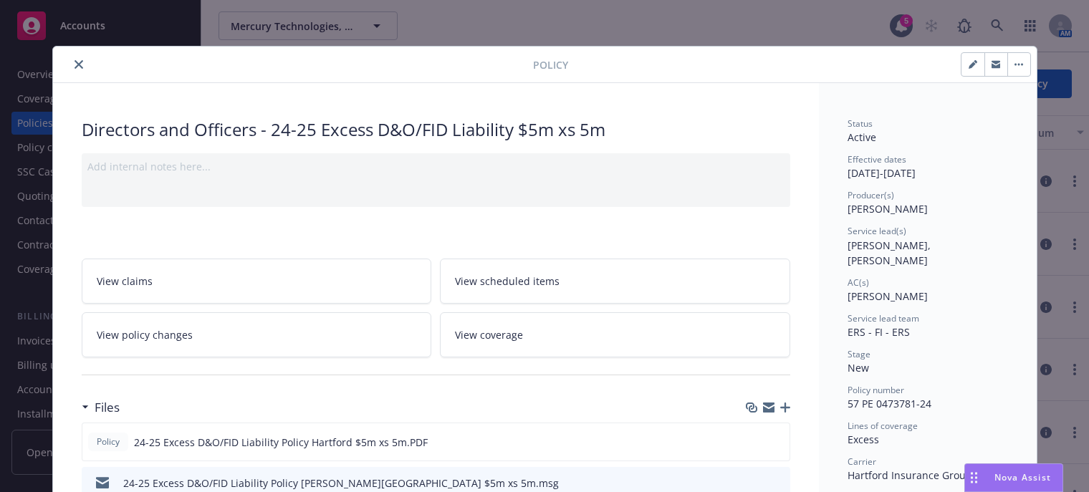
click at [67, 72] on div at bounding box center [296, 64] width 474 height 17
click at [74, 63] on icon "close" at bounding box center [78, 64] width 9 height 9
